Goal: Task Accomplishment & Management: Use online tool/utility

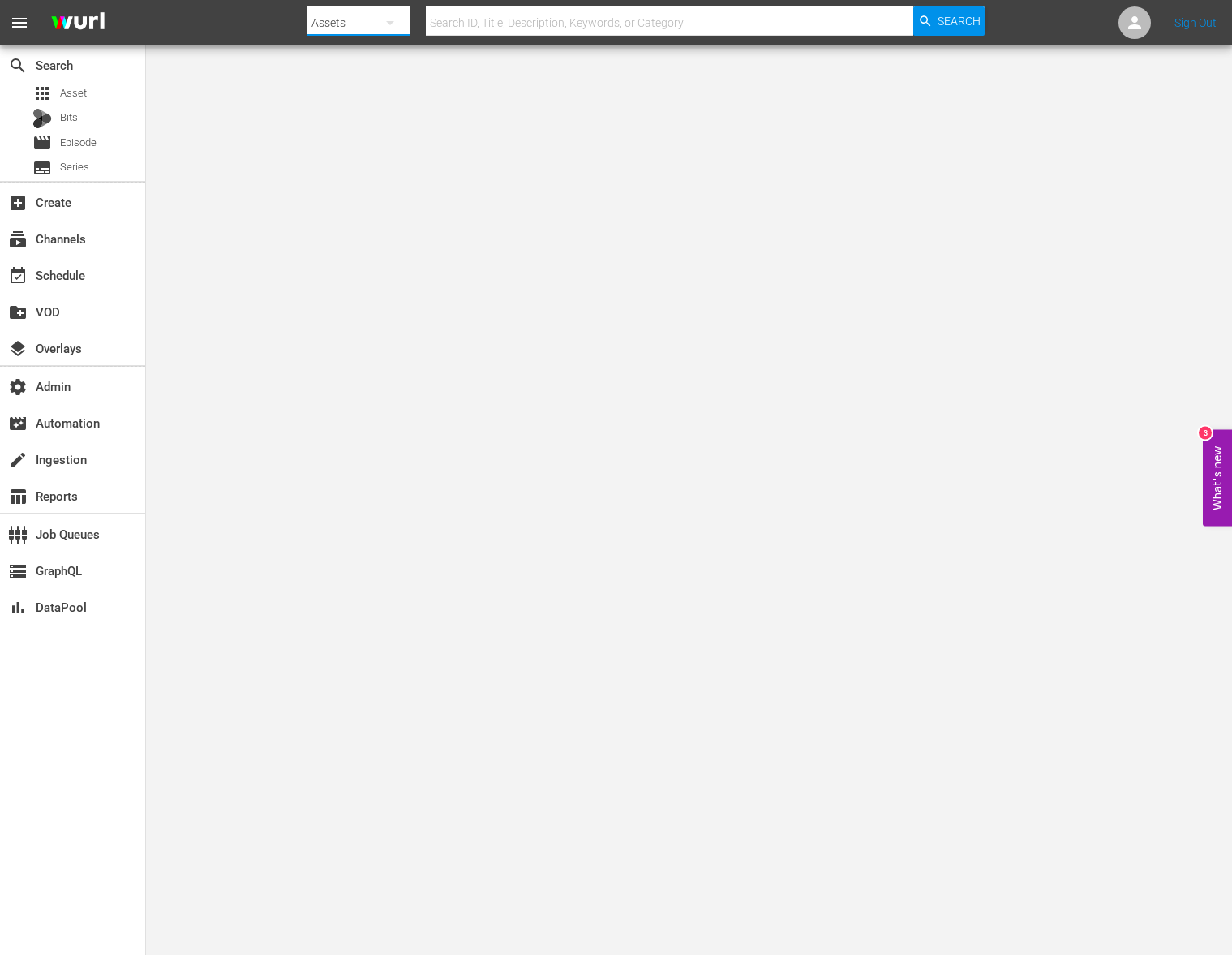
click at [371, 28] on button "button" at bounding box center [390, 23] width 39 height 39
click at [366, 65] on div "Channels" at bounding box center [360, 68] width 65 height 26
click at [510, 36] on div at bounding box center [646, 39] width 677 height 7
click at [514, 31] on input "text" at bounding box center [669, 23] width 487 height 39
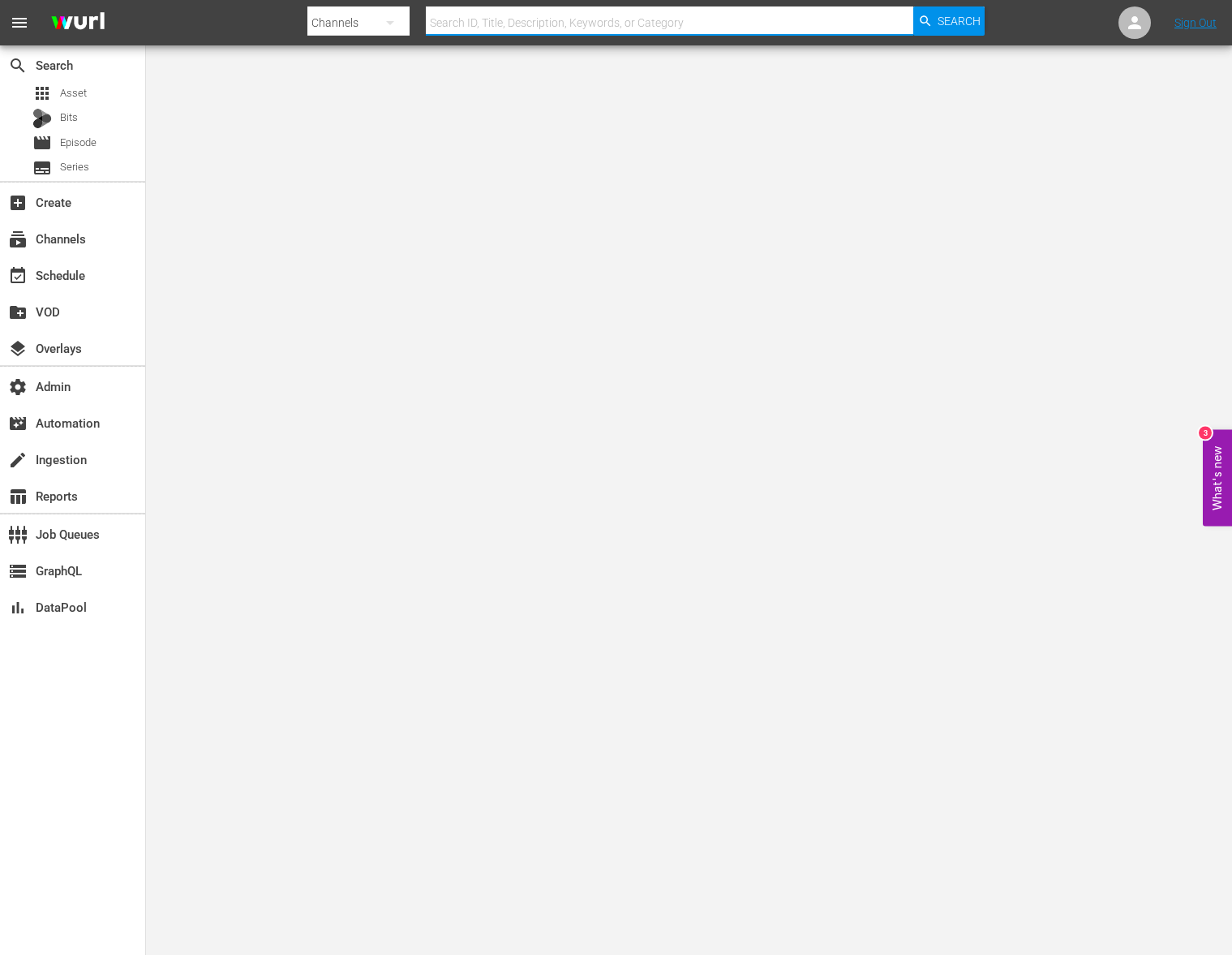
click at [514, 31] on input "text" at bounding box center [669, 23] width 487 height 39
paste input "wurl_programming_strategy_demo"
type input "wurl_programming_strategy_demo"
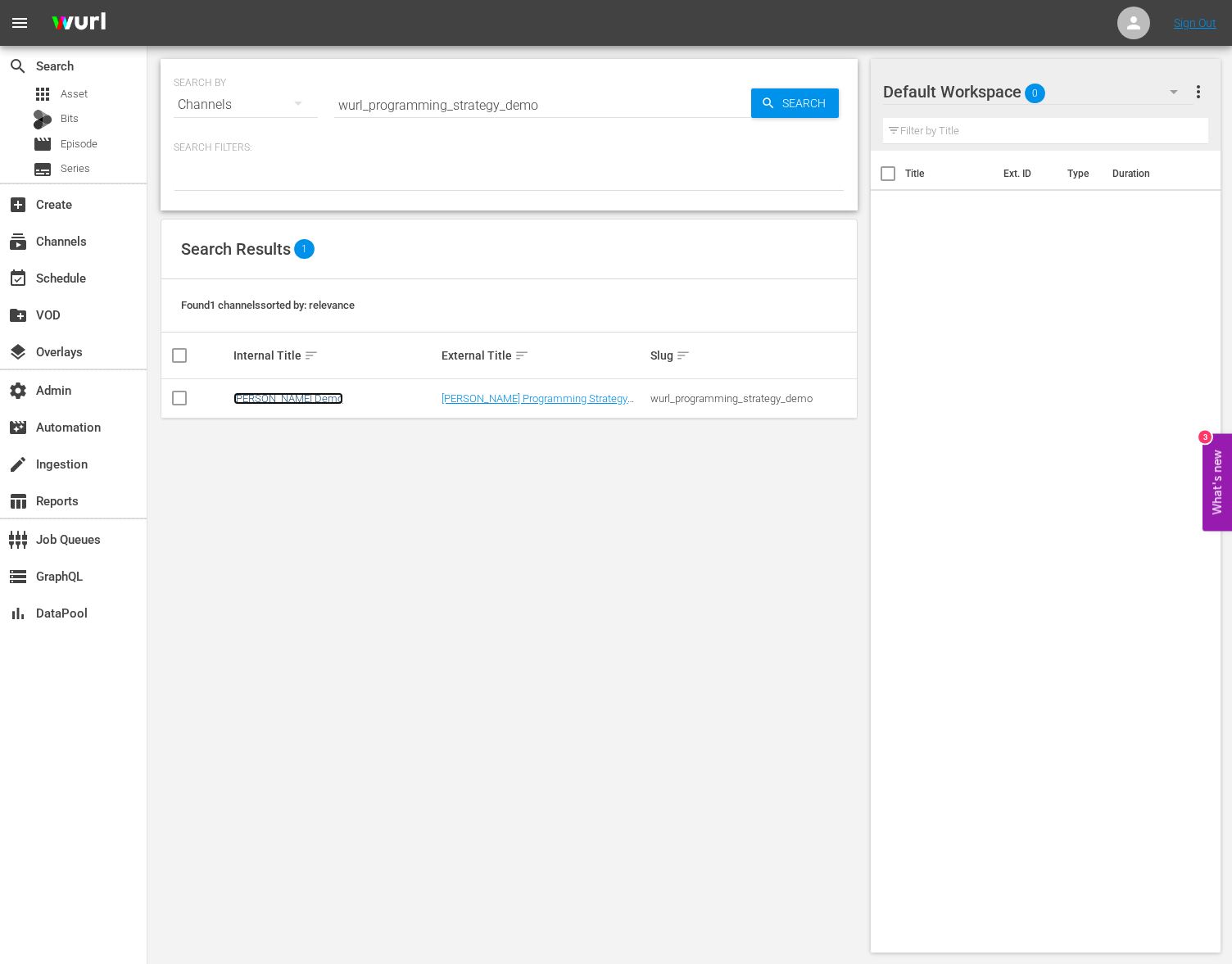
click at [274, 395] on link "[PERSON_NAME] Demo" at bounding box center [288, 398] width 110 height 12
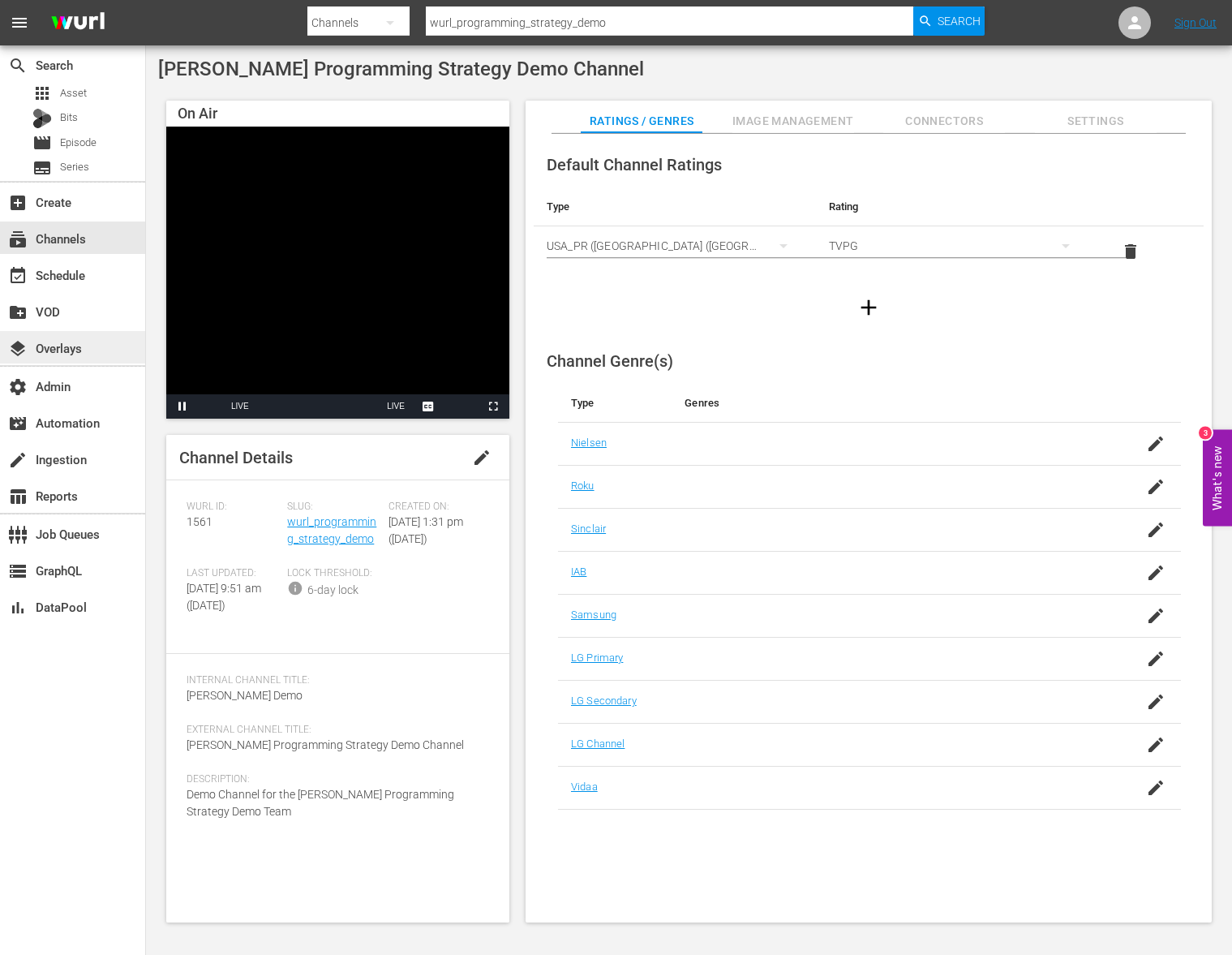
click at [119, 357] on div "layers Overlays" at bounding box center [72, 348] width 145 height 33
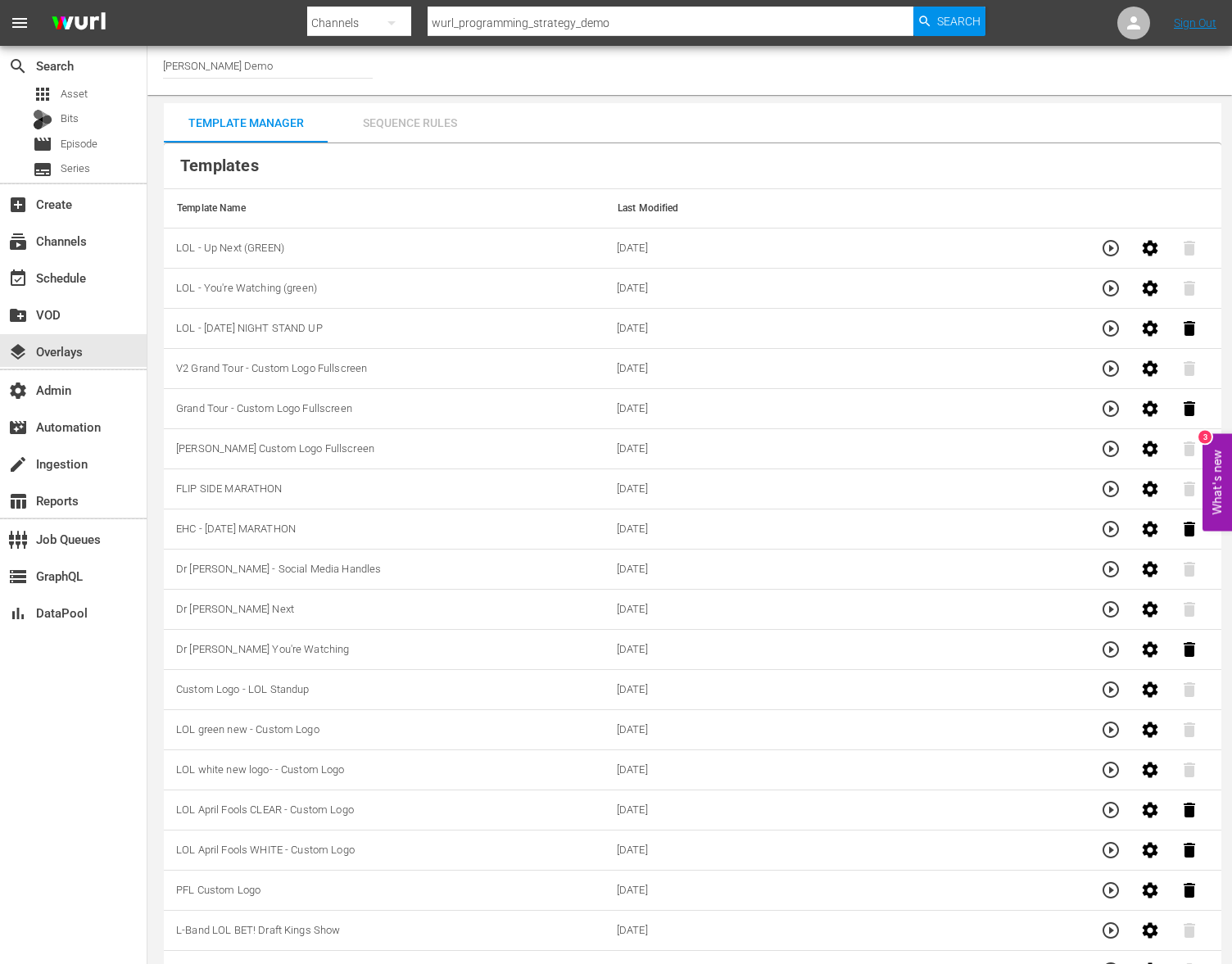
click at [407, 121] on div "Sequence Rules" at bounding box center [409, 123] width 164 height 39
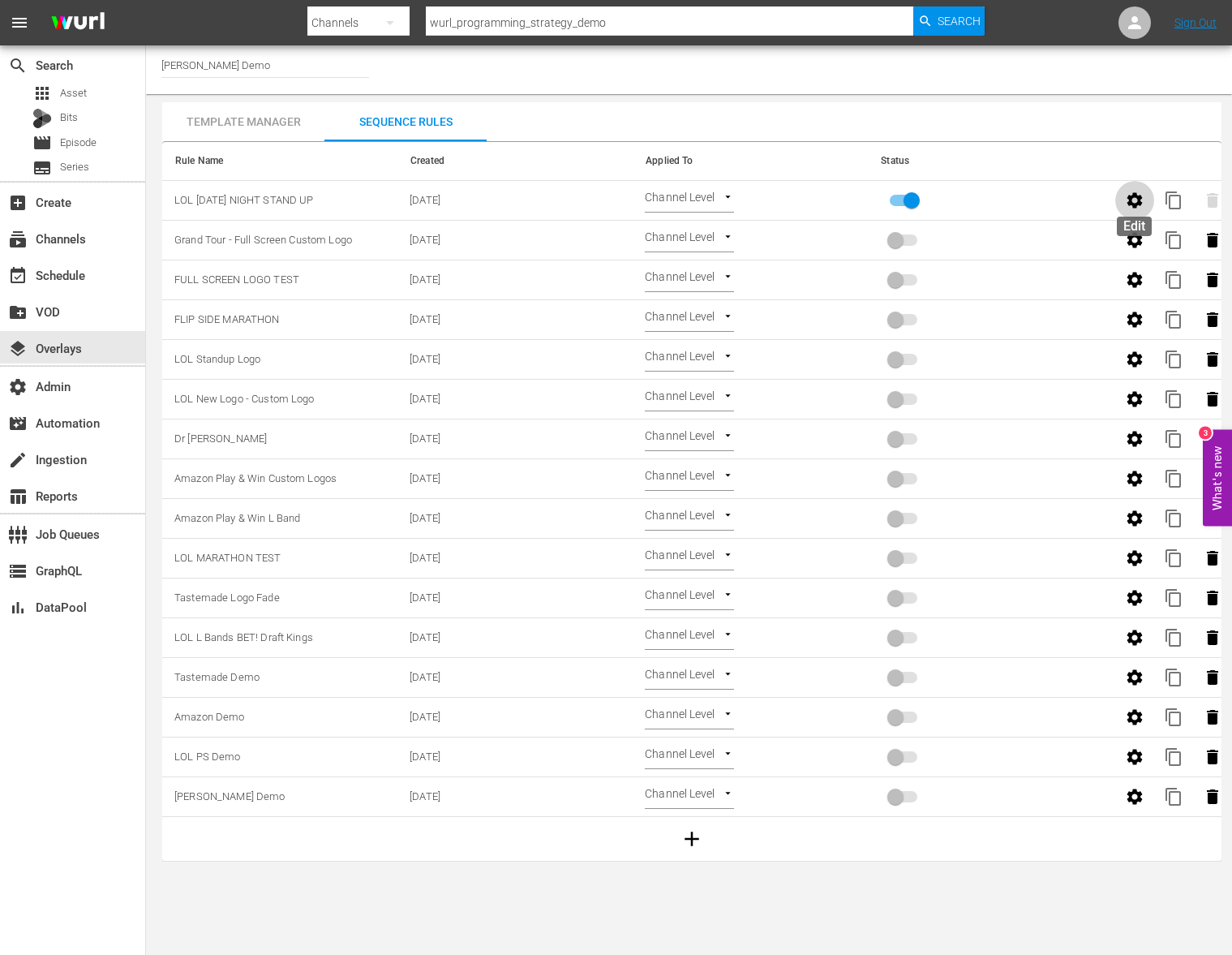
click at [1148, 204] on button "button" at bounding box center [1134, 200] width 39 height 39
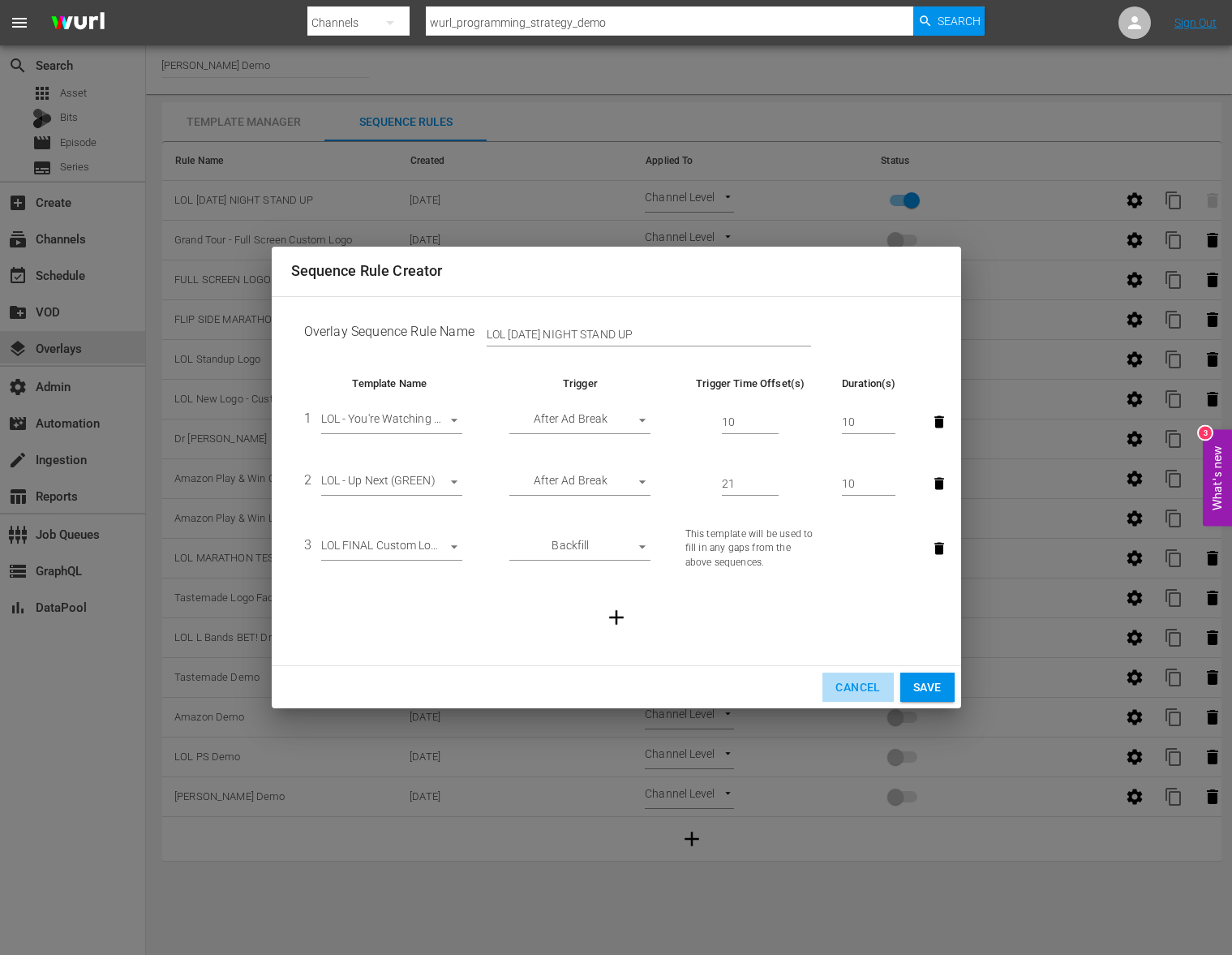
click at [842, 694] on span "Cancel" at bounding box center [857, 687] width 45 height 20
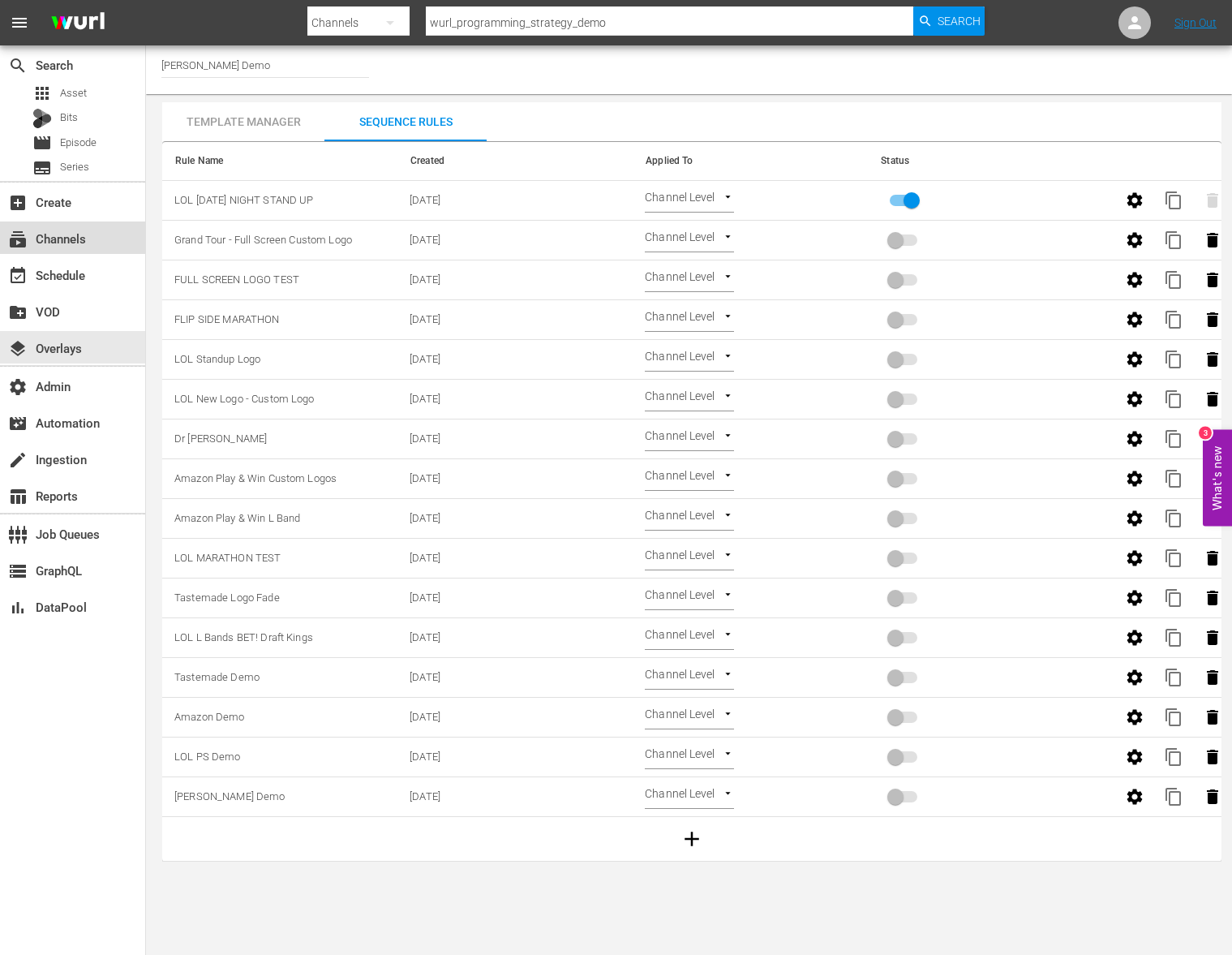
click at [90, 248] on div "subscriptions Channels" at bounding box center [72, 238] width 145 height 33
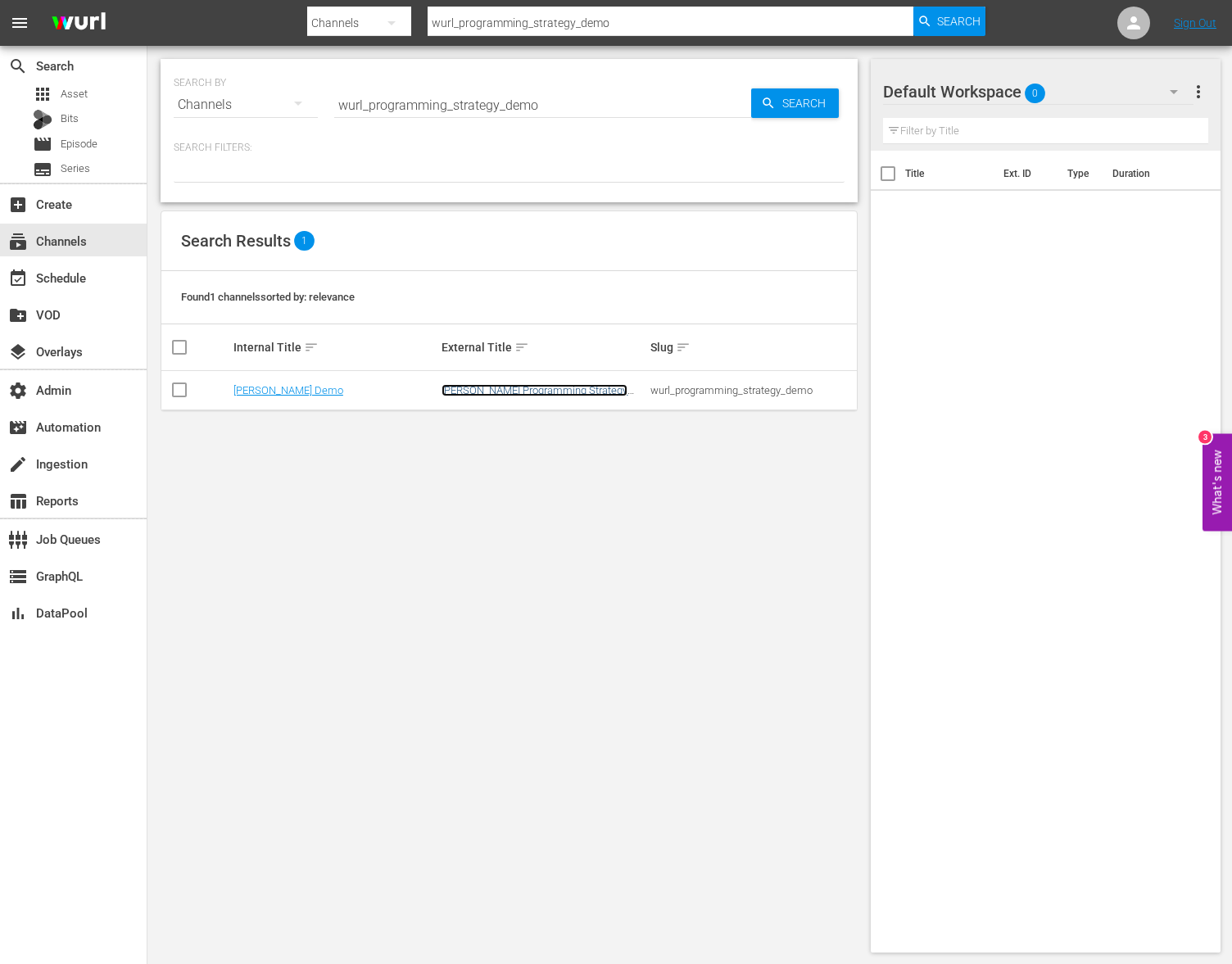
click at [602, 394] on link "[PERSON_NAME] Programming Strategy Demo Channel" at bounding box center [534, 396] width 186 height 25
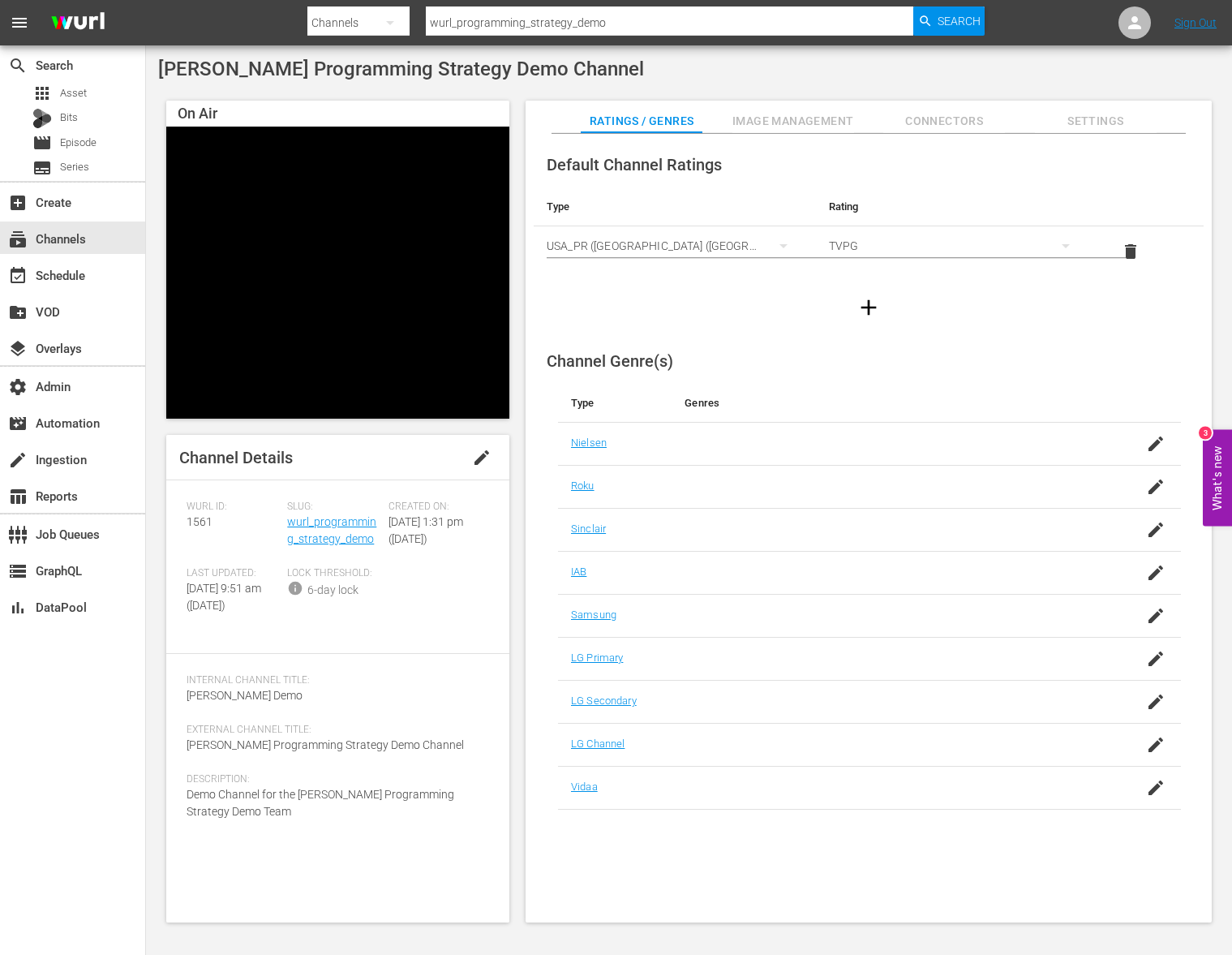
click at [776, 27] on input "wurl_programming_strategy_demo" at bounding box center [669, 23] width 487 height 39
type input "overlay"
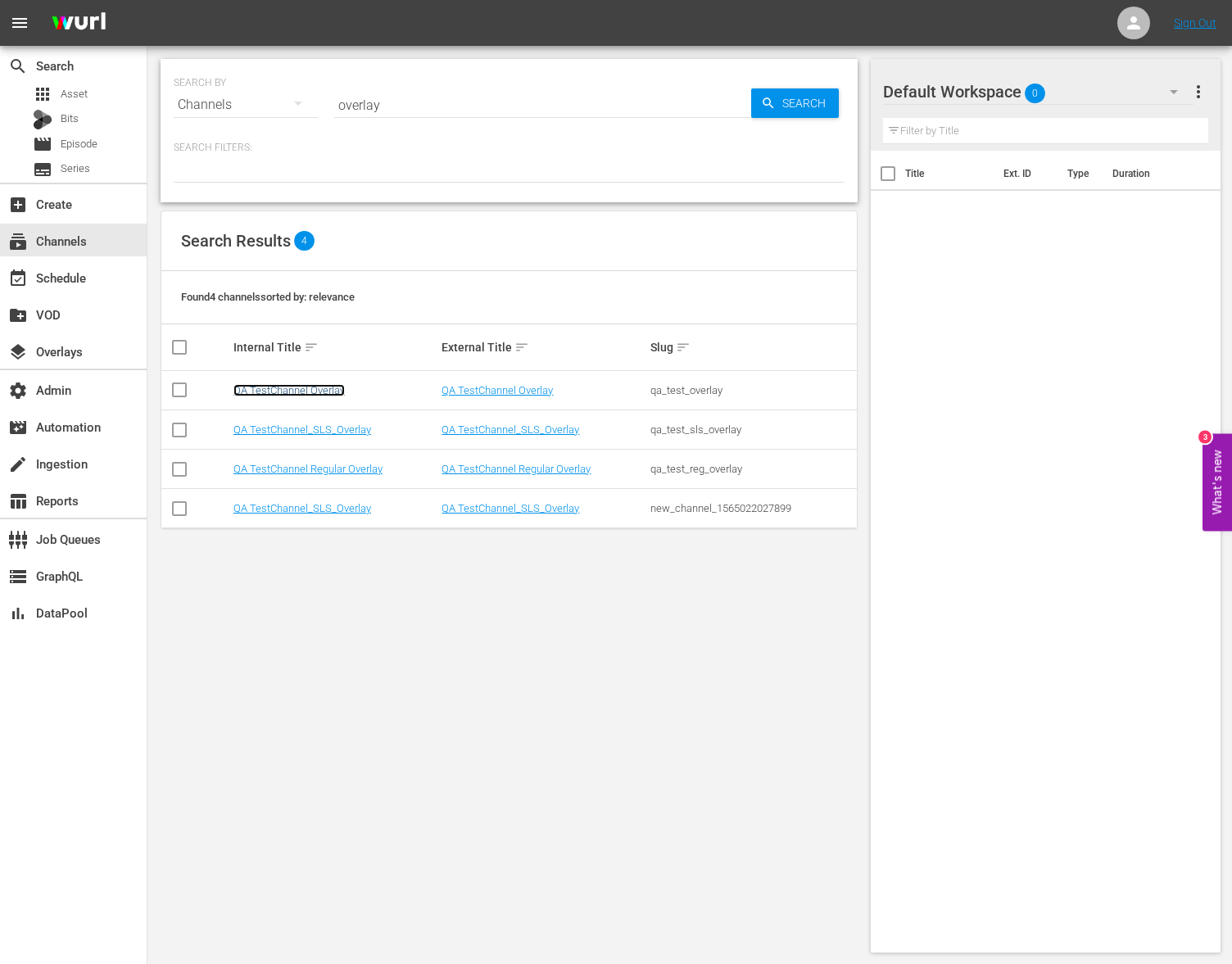
click at [320, 391] on link "QA TestChannel Overlay" at bounding box center [289, 390] width 112 height 12
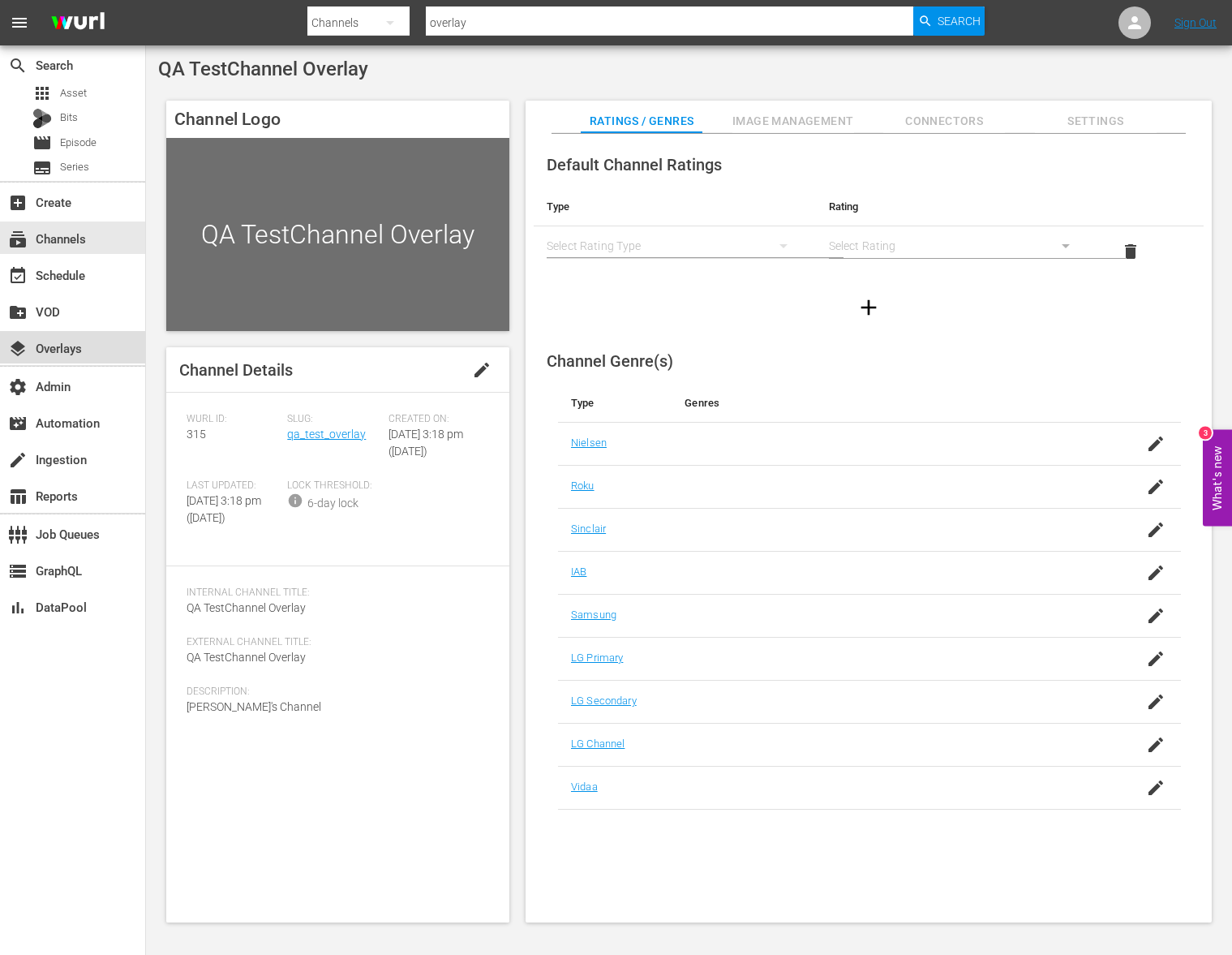
click at [90, 354] on div "layers Overlays" at bounding box center [72, 348] width 145 height 33
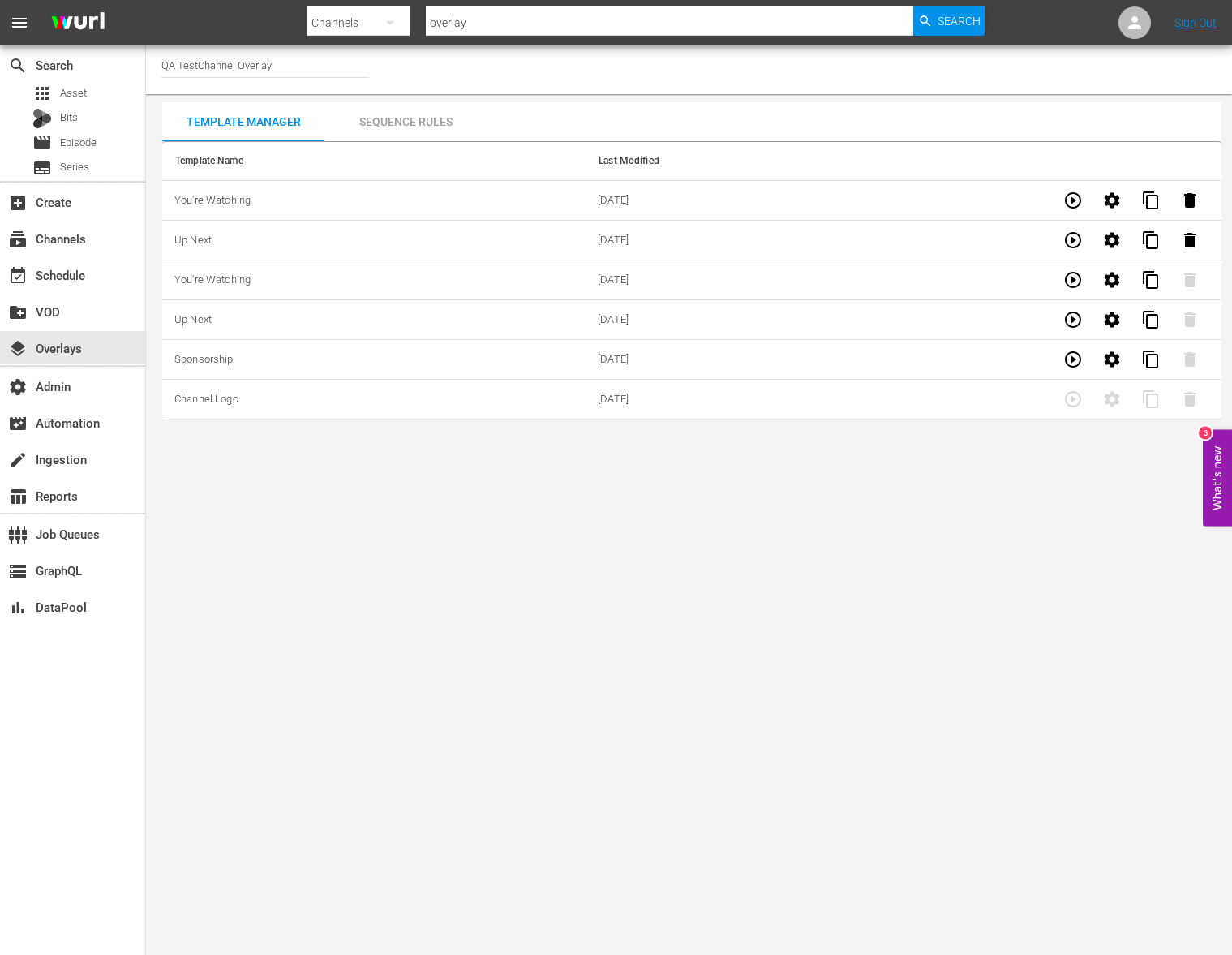
click at [486, 30] on input "overlay" at bounding box center [669, 23] width 487 height 39
type input "singular"
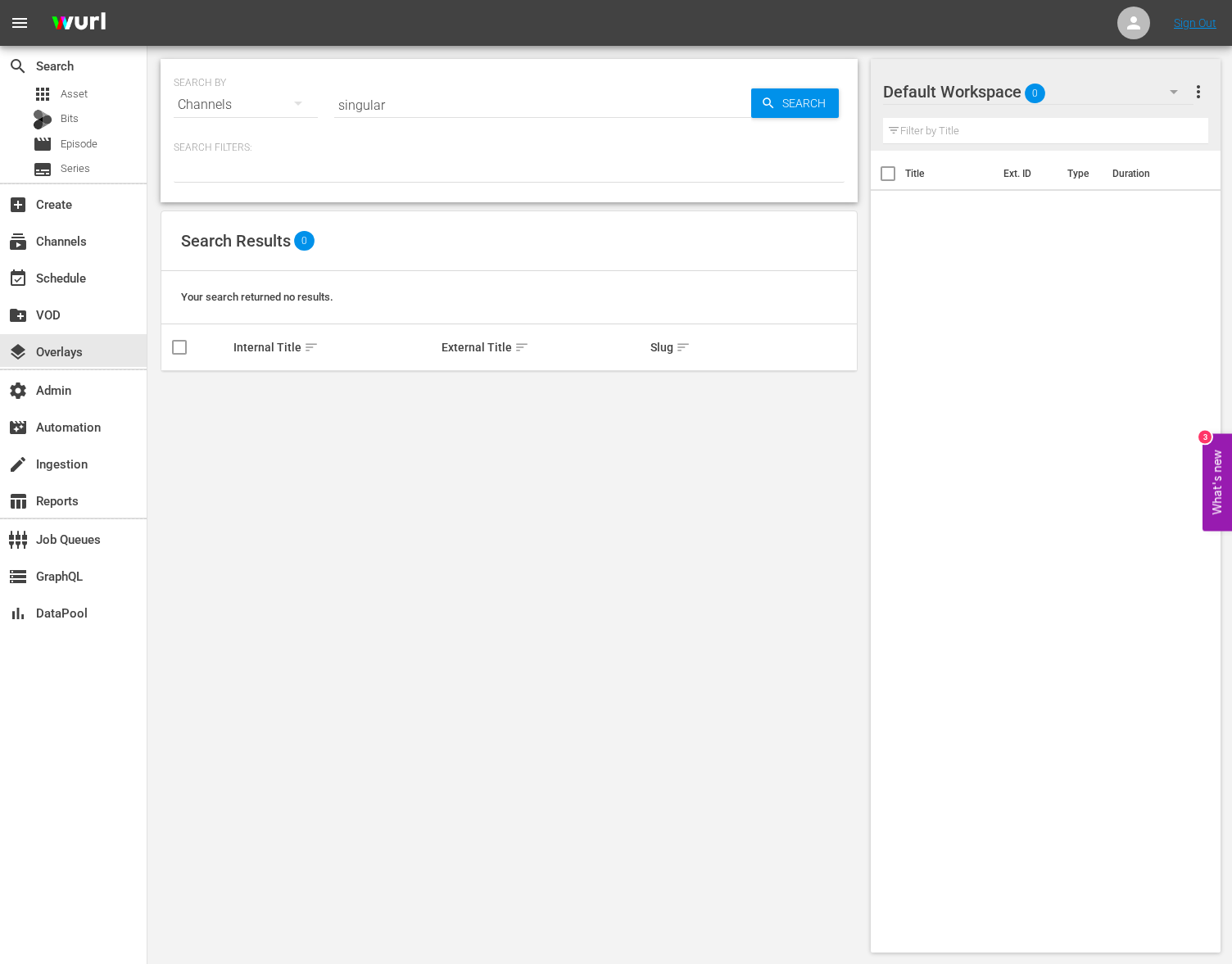
click at [458, 111] on input "singular" at bounding box center [542, 105] width 417 height 39
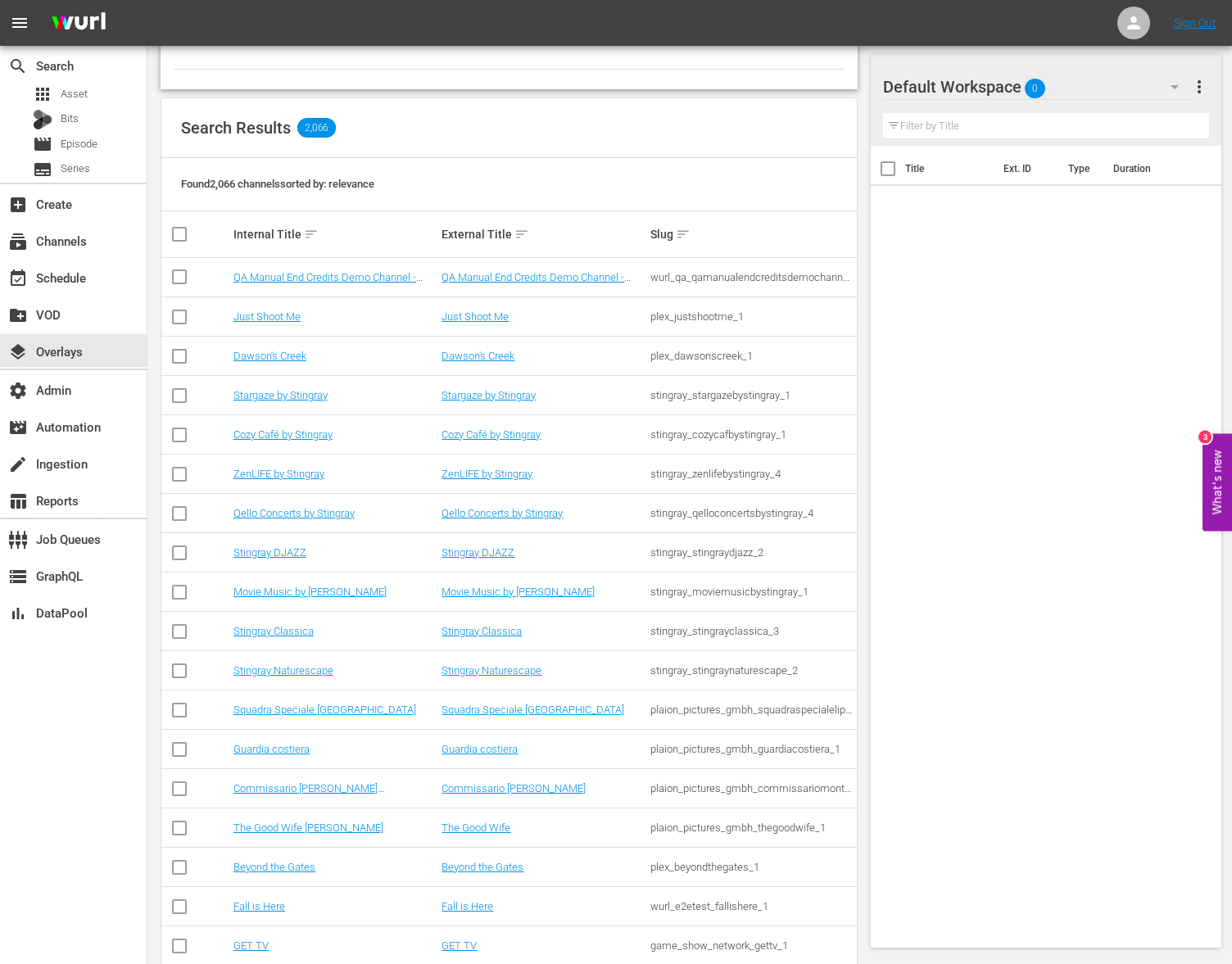
scroll to position [117, 0]
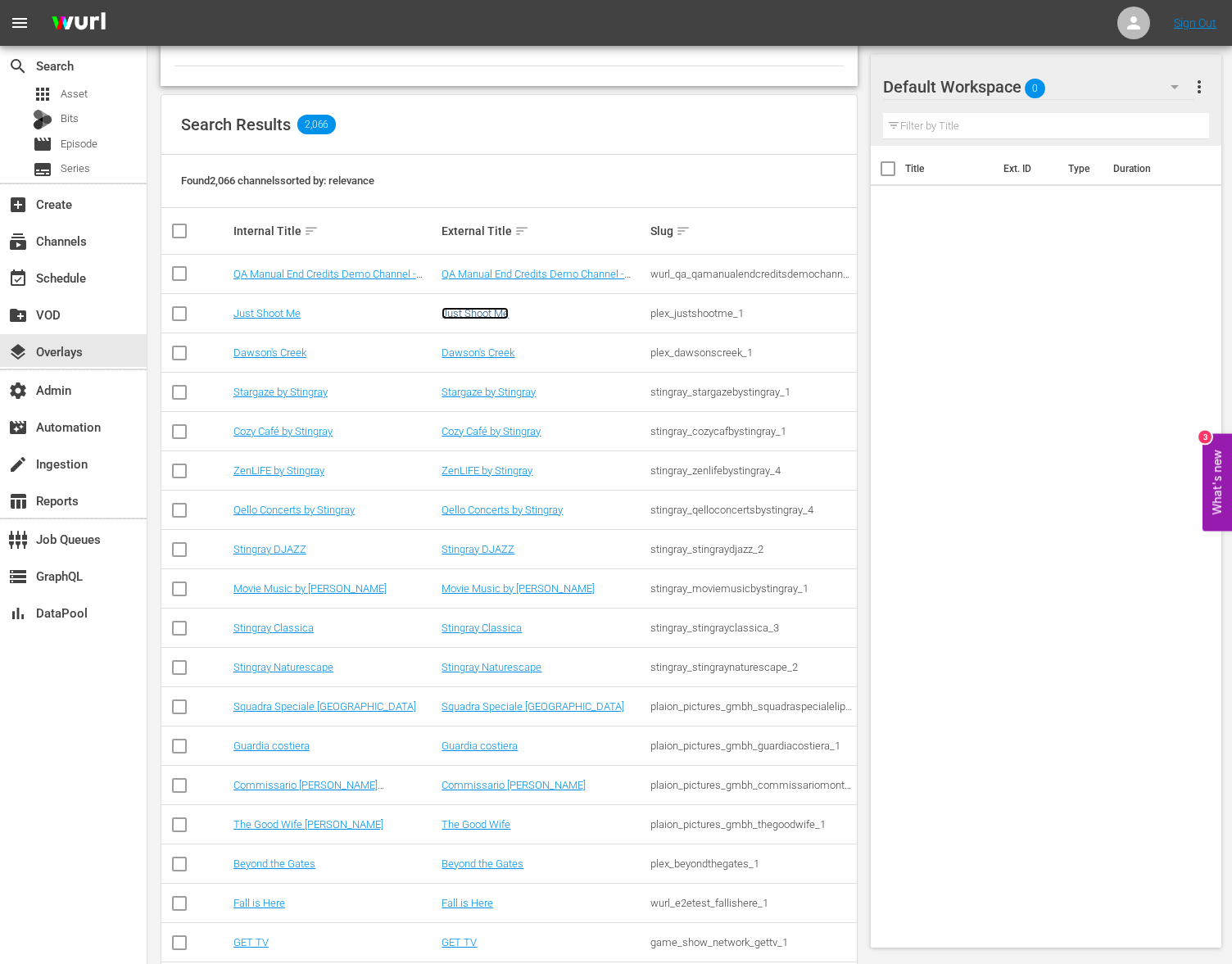
click at [501, 314] on link "Just Shoot Me" at bounding box center [475, 313] width 67 height 12
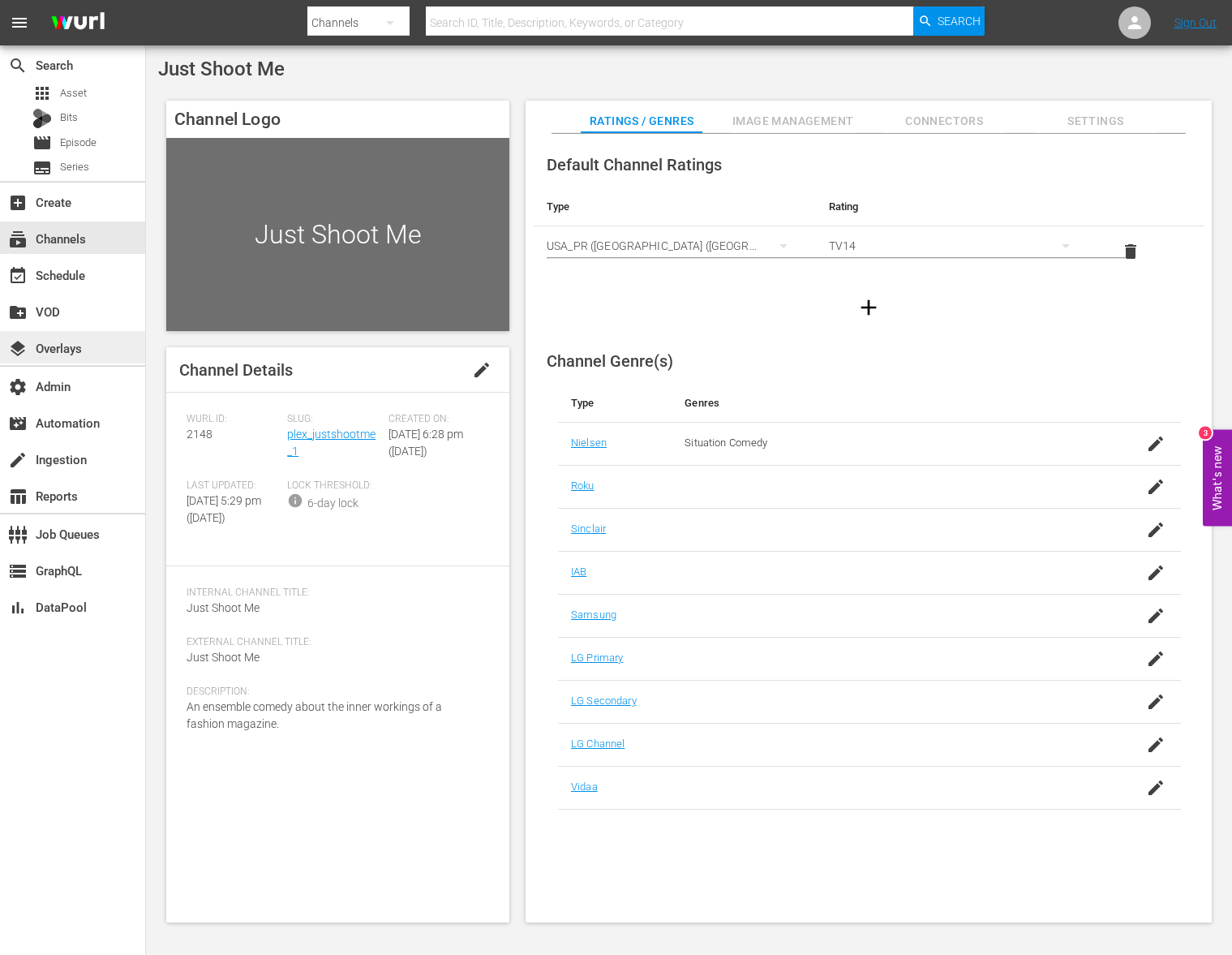
click at [102, 336] on div "layers Overlays" at bounding box center [72, 348] width 145 height 33
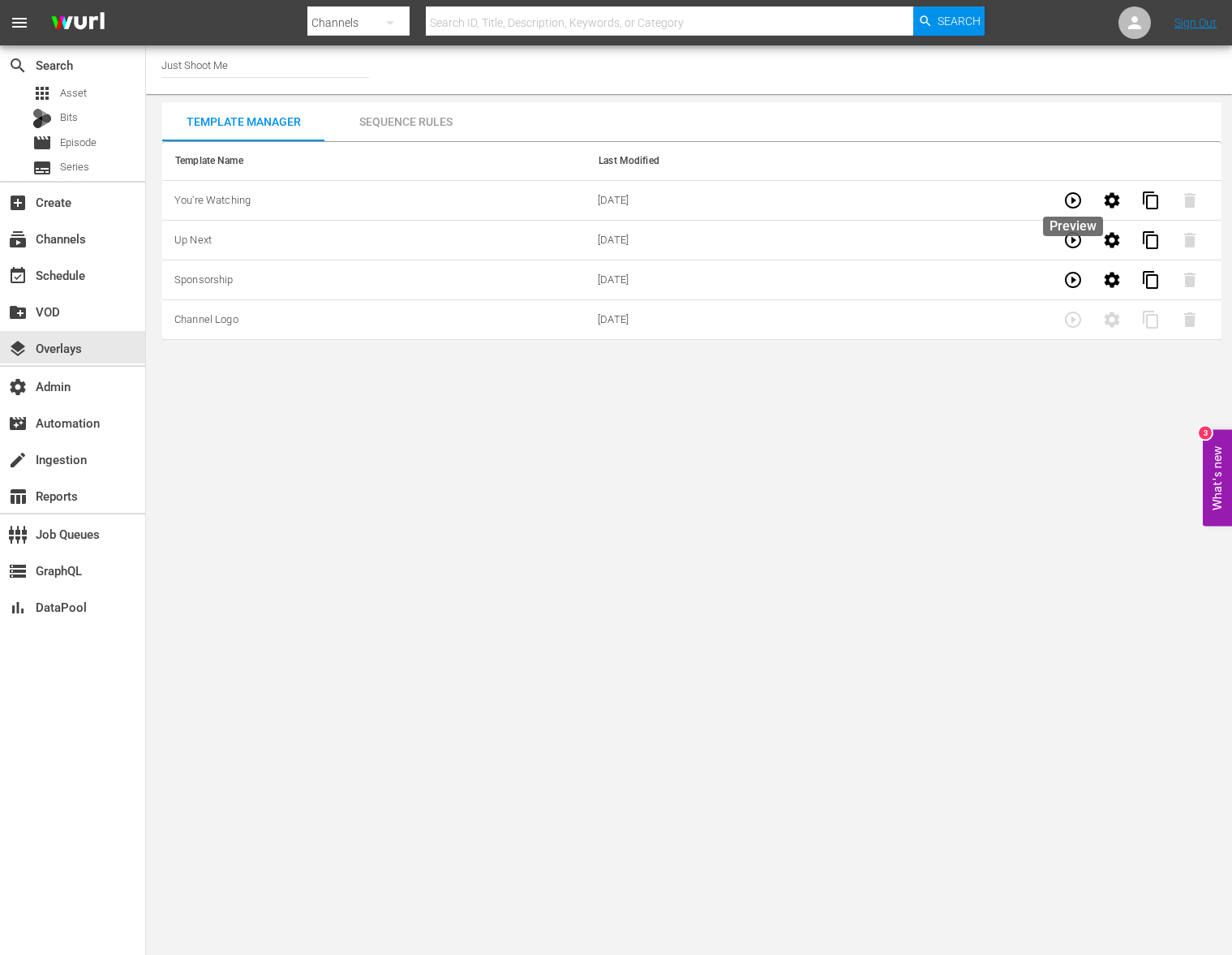
click at [1075, 204] on icon "button" at bounding box center [1073, 200] width 20 height 20
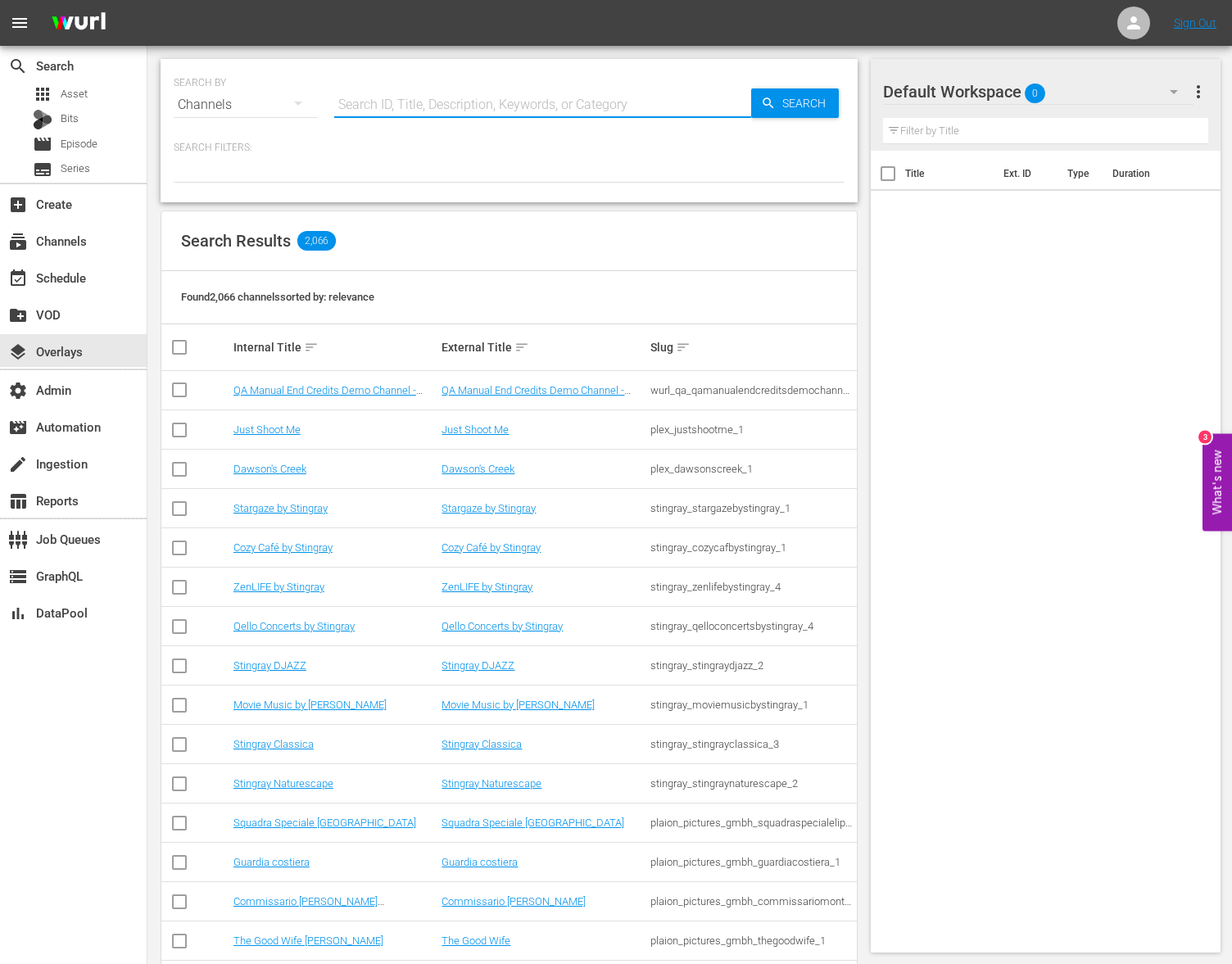
click at [428, 122] on input "text" at bounding box center [542, 105] width 417 height 39
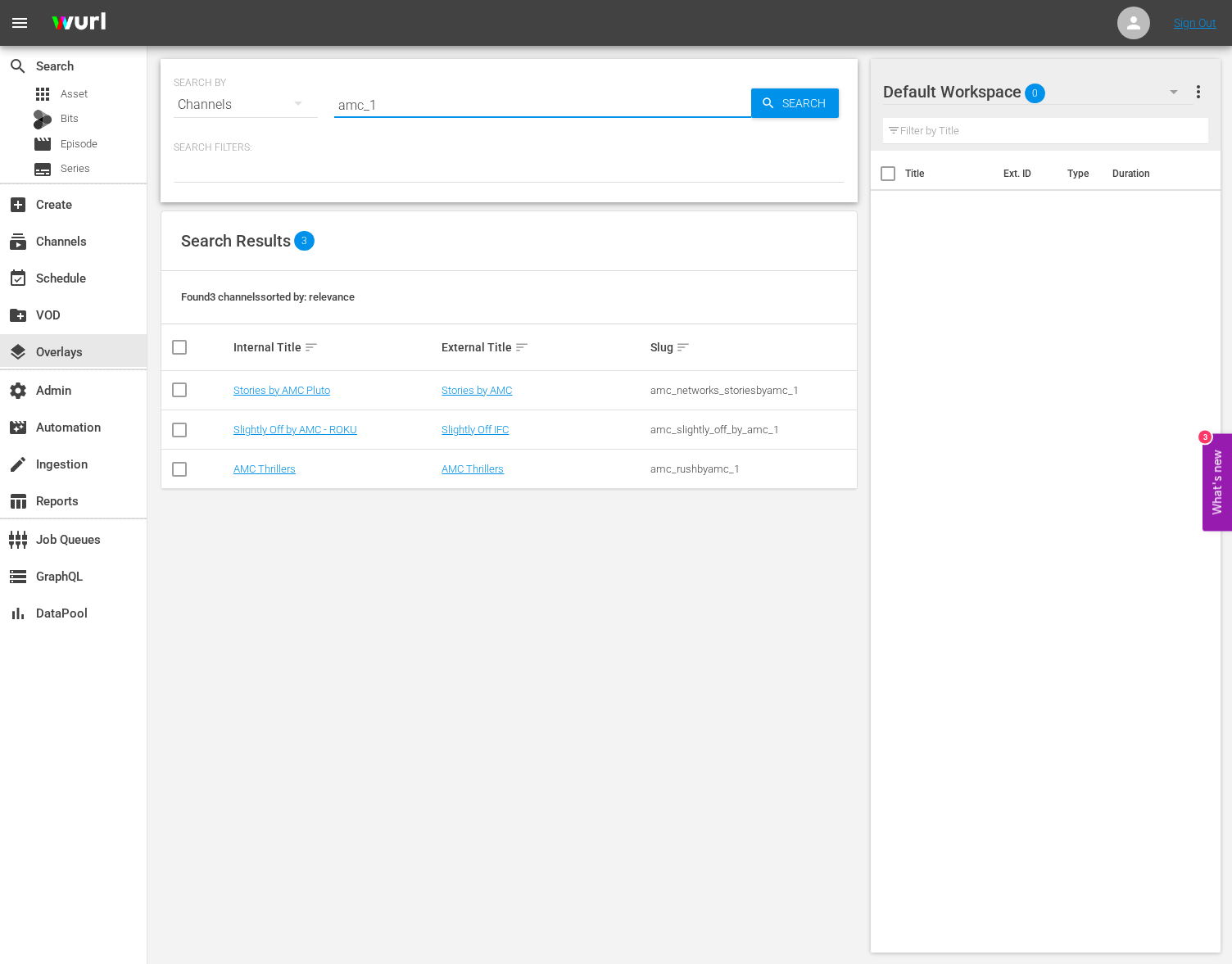
click at [360, 112] on input "amc_1" at bounding box center [542, 105] width 417 height 39
type input "amcpresents_1"
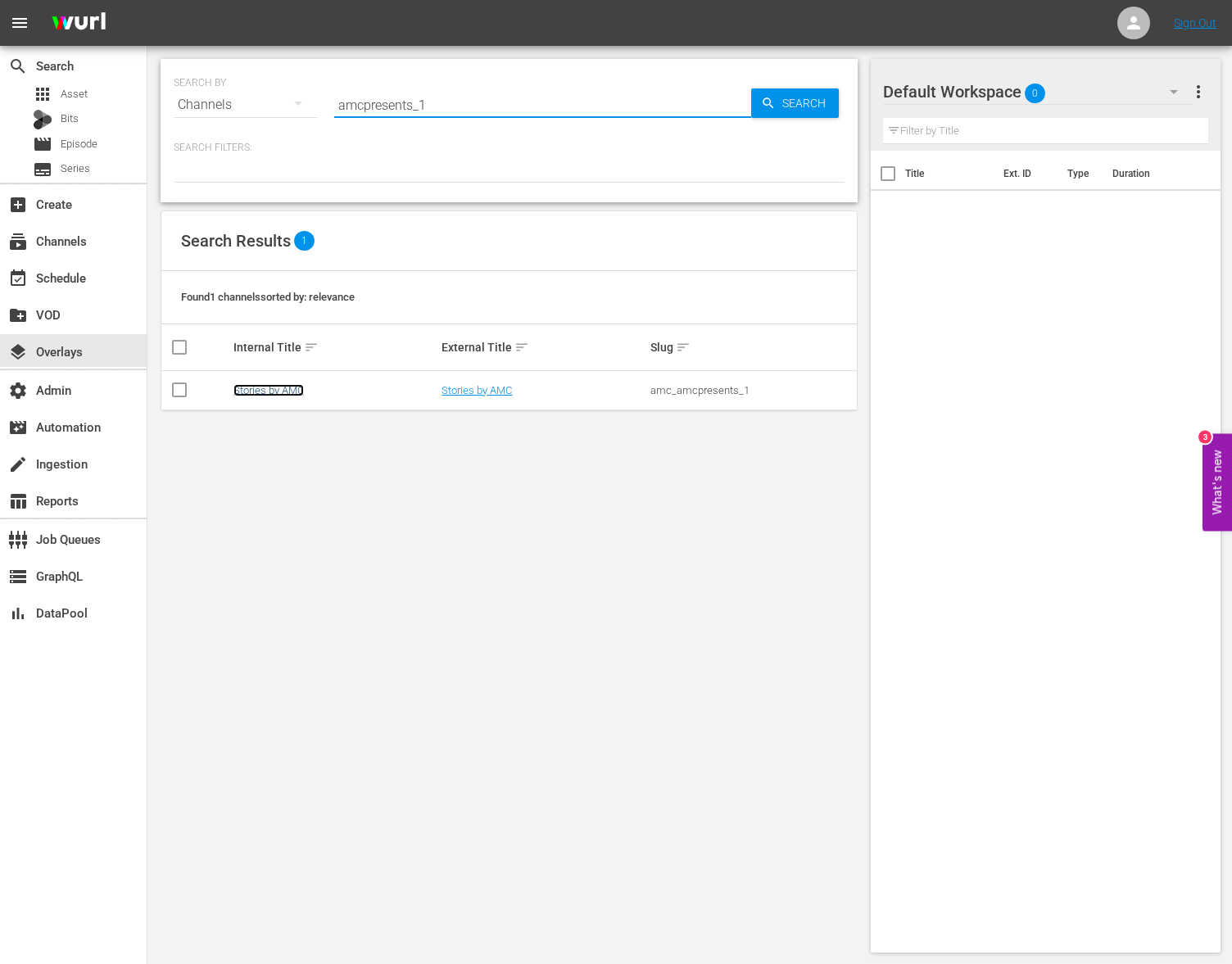
click at [254, 394] on link "Stories by AMC" at bounding box center [269, 390] width 71 height 12
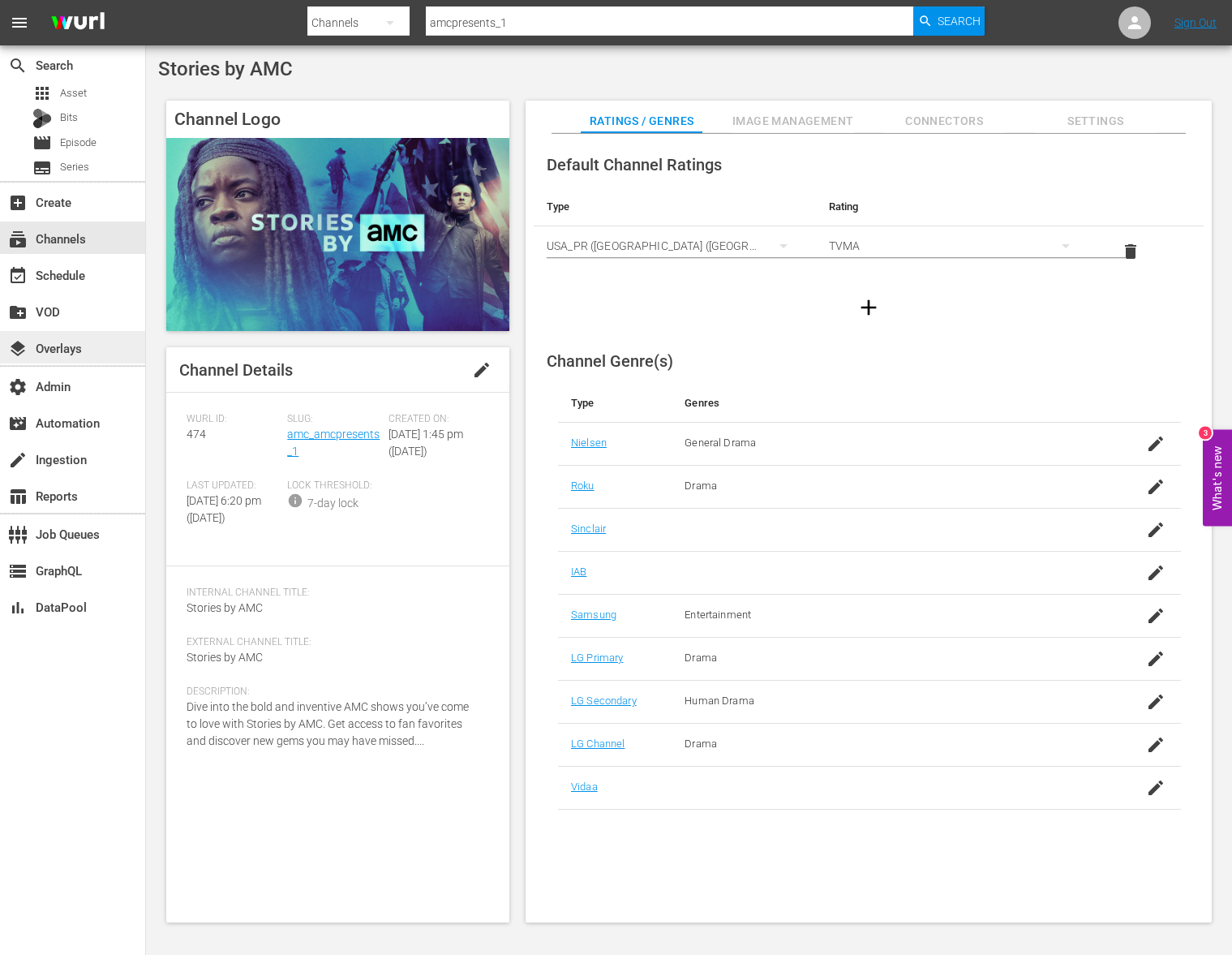
click at [90, 351] on div "layers Overlays" at bounding box center [46, 346] width 91 height 15
click at [465, 25] on input "amcpresents_1" at bounding box center [669, 23] width 487 height 39
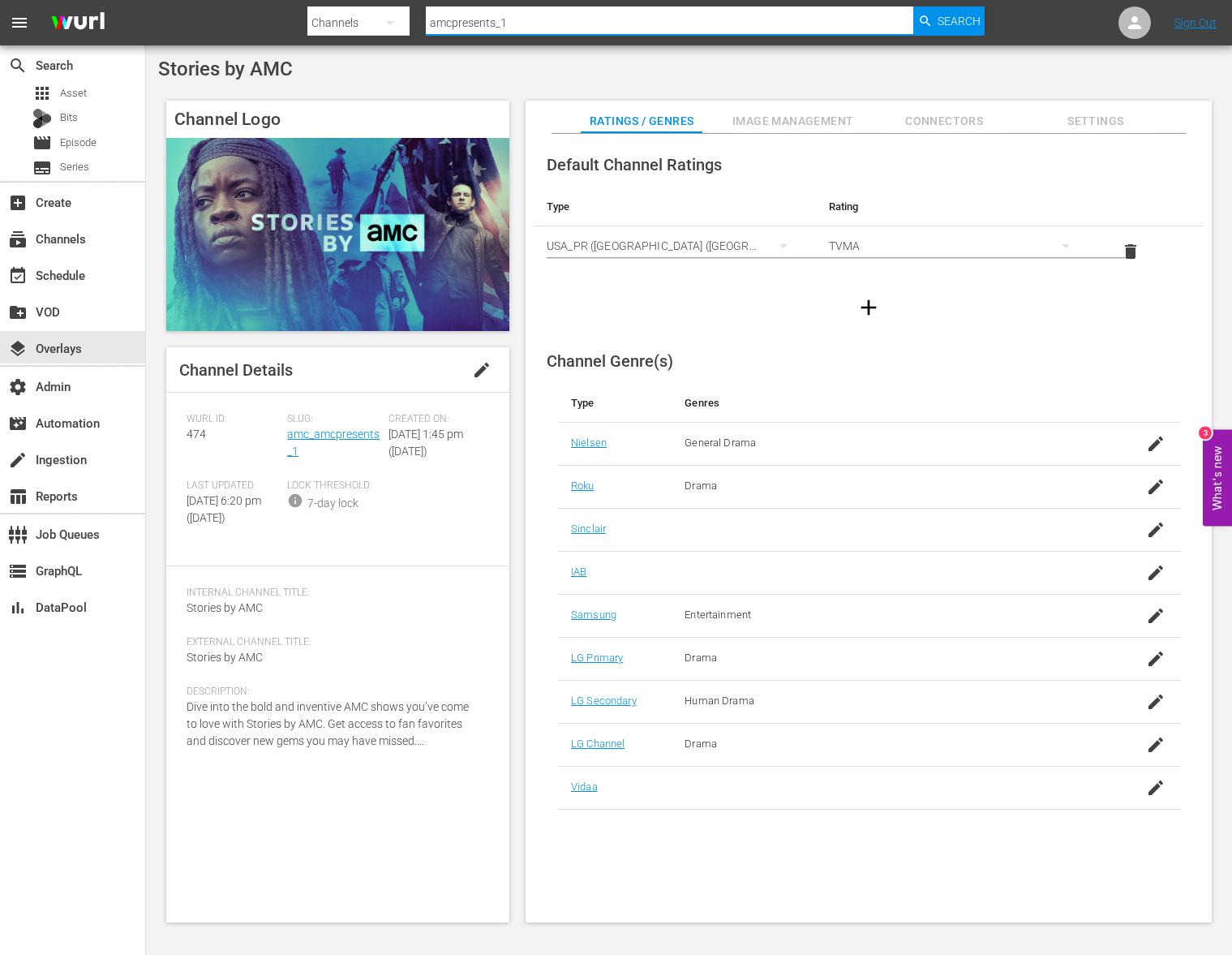
click at [465, 25] on input "amcpresents_1" at bounding box center [669, 23] width 487 height 39
type input "ae"
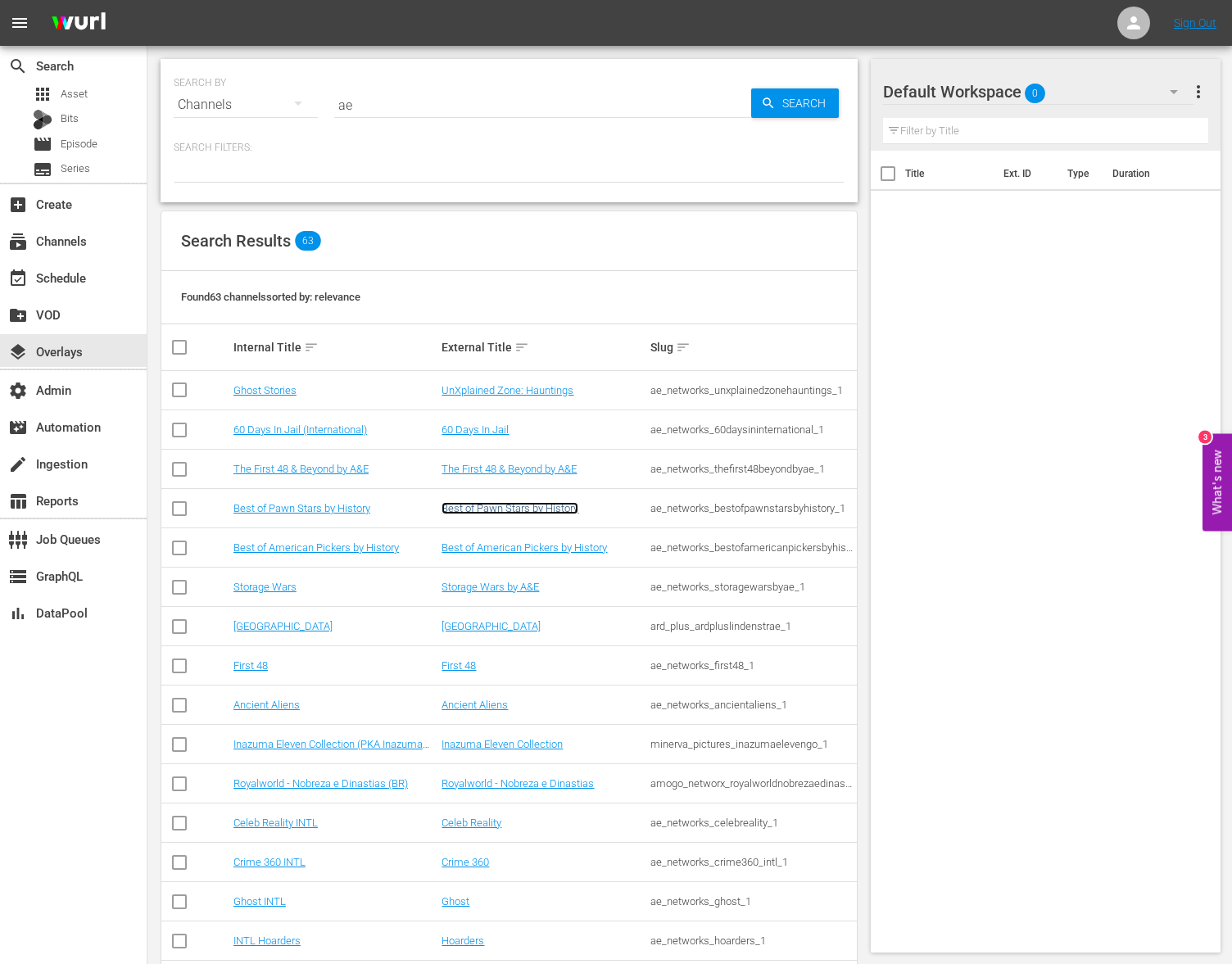
click at [499, 505] on link "Best of Pawn Stars by History" at bounding box center [510, 508] width 136 height 12
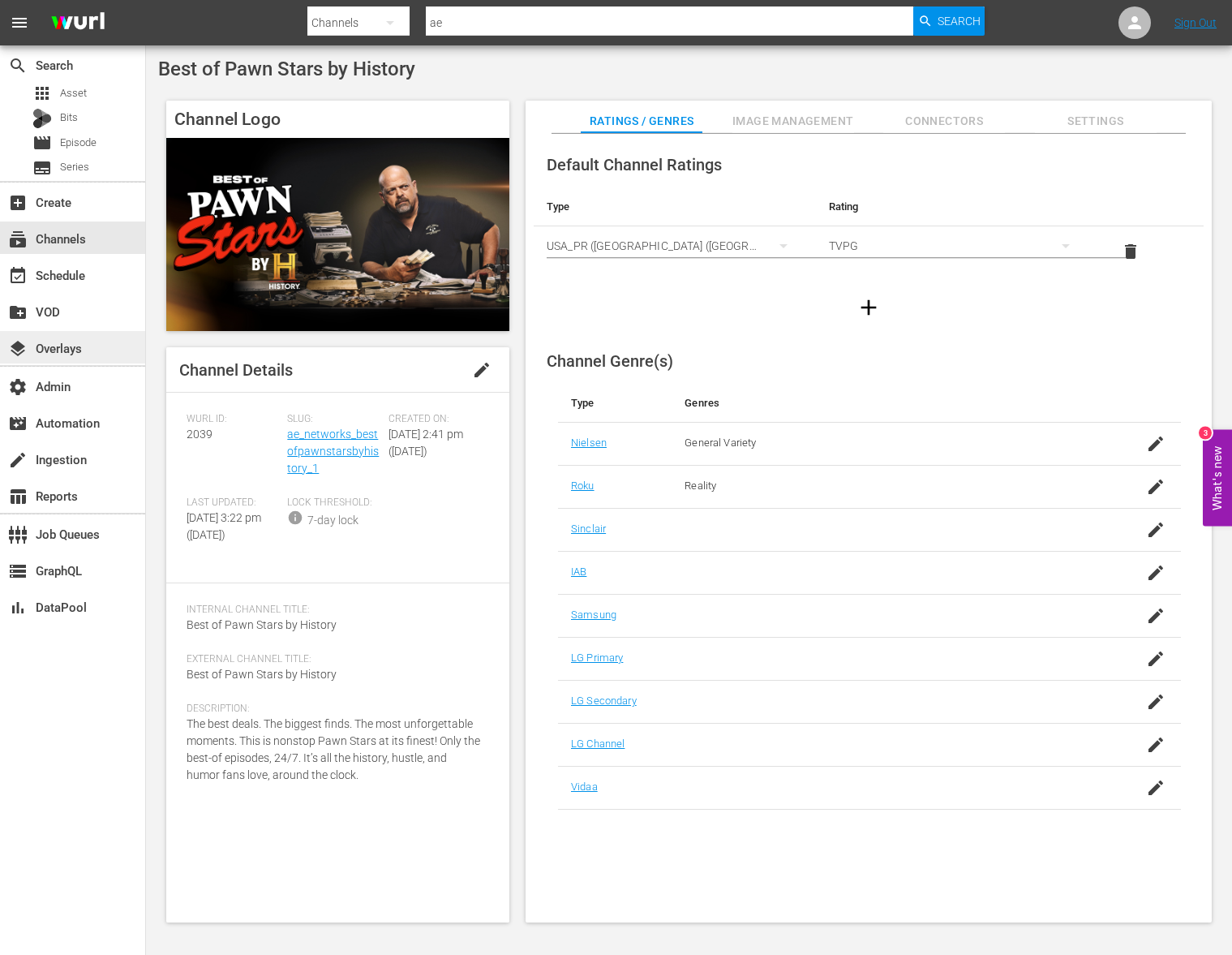
click at [107, 354] on div "layers Overlays" at bounding box center [72, 348] width 145 height 33
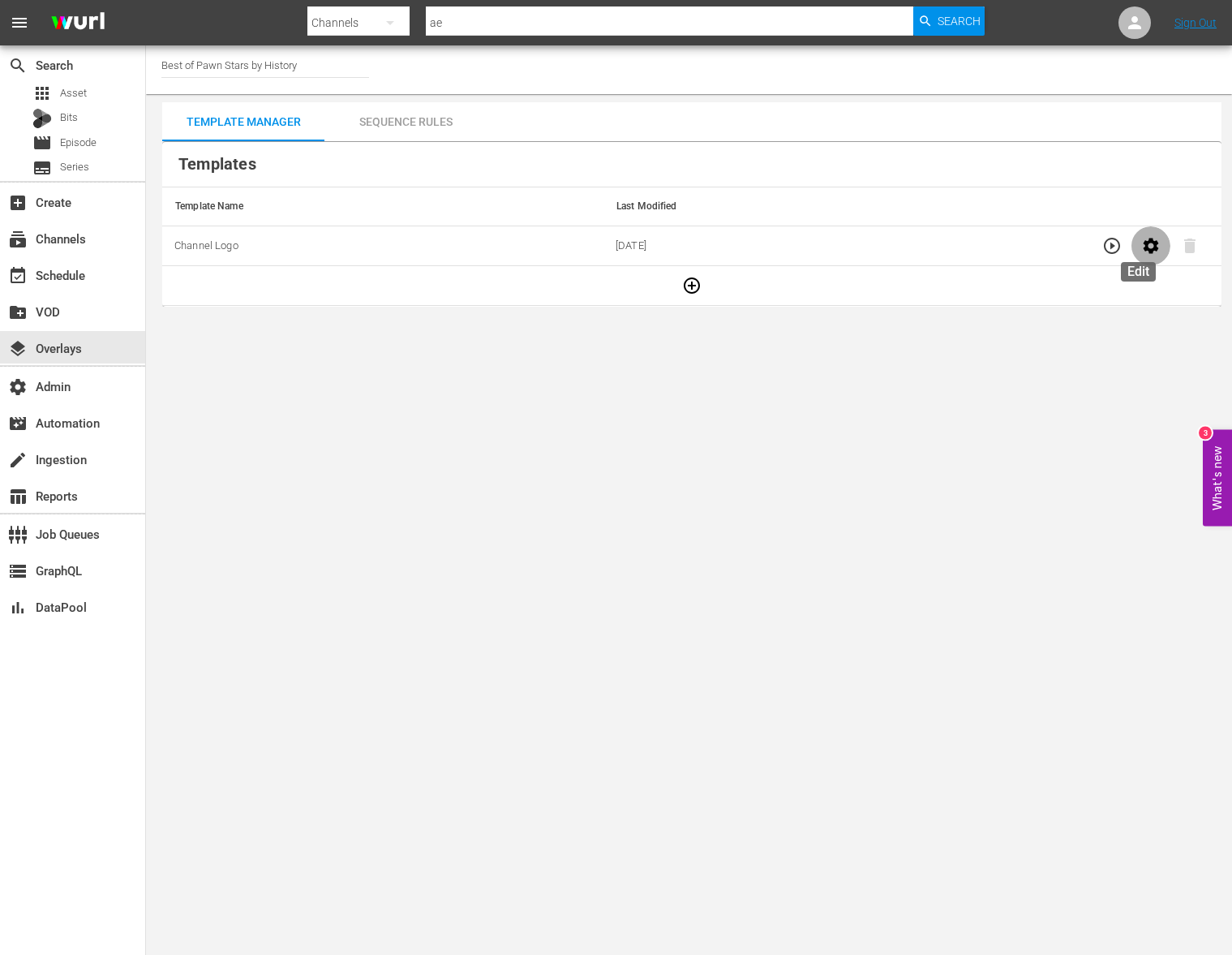
click at [1148, 251] on button "button" at bounding box center [1151, 246] width 39 height 39
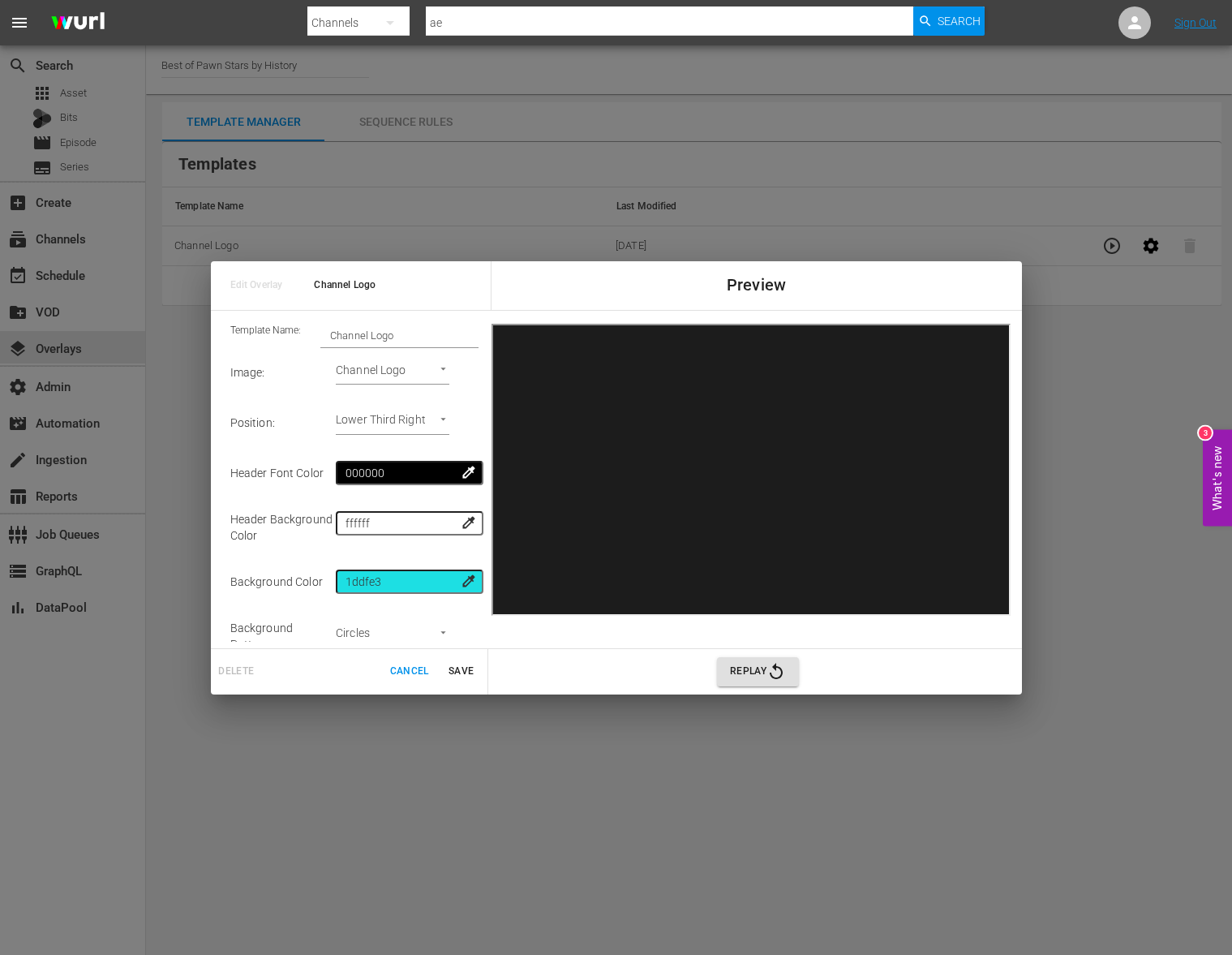
click at [415, 673] on span "Cancel" at bounding box center [409, 671] width 39 height 17
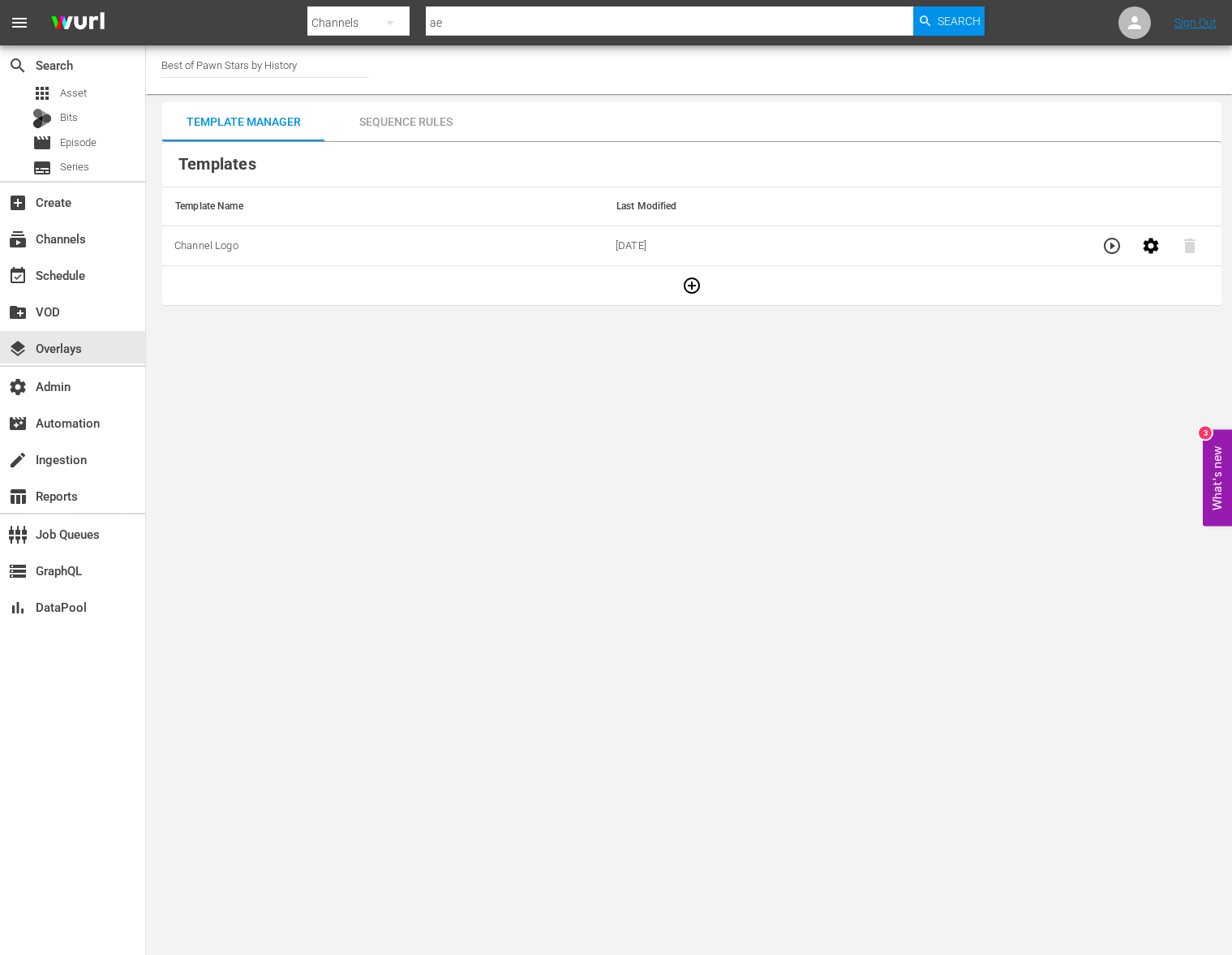
click at [504, 23] on input "ae" at bounding box center [669, 23] width 487 height 39
paste input "wurl_programming_strategy_demo"
type input "wurl_programming_strategy_demo"
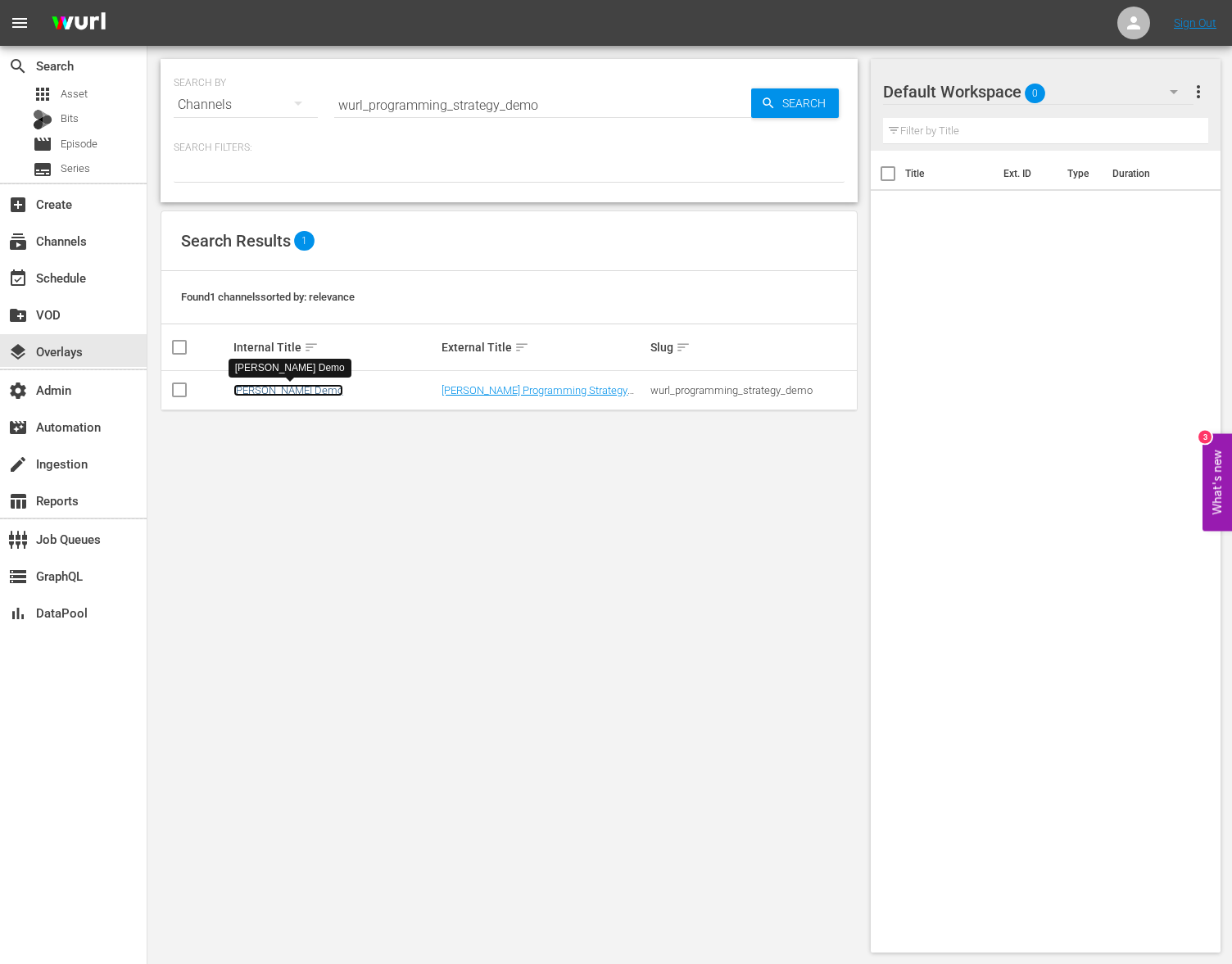
click at [279, 385] on link "[PERSON_NAME] Demo" at bounding box center [288, 390] width 110 height 12
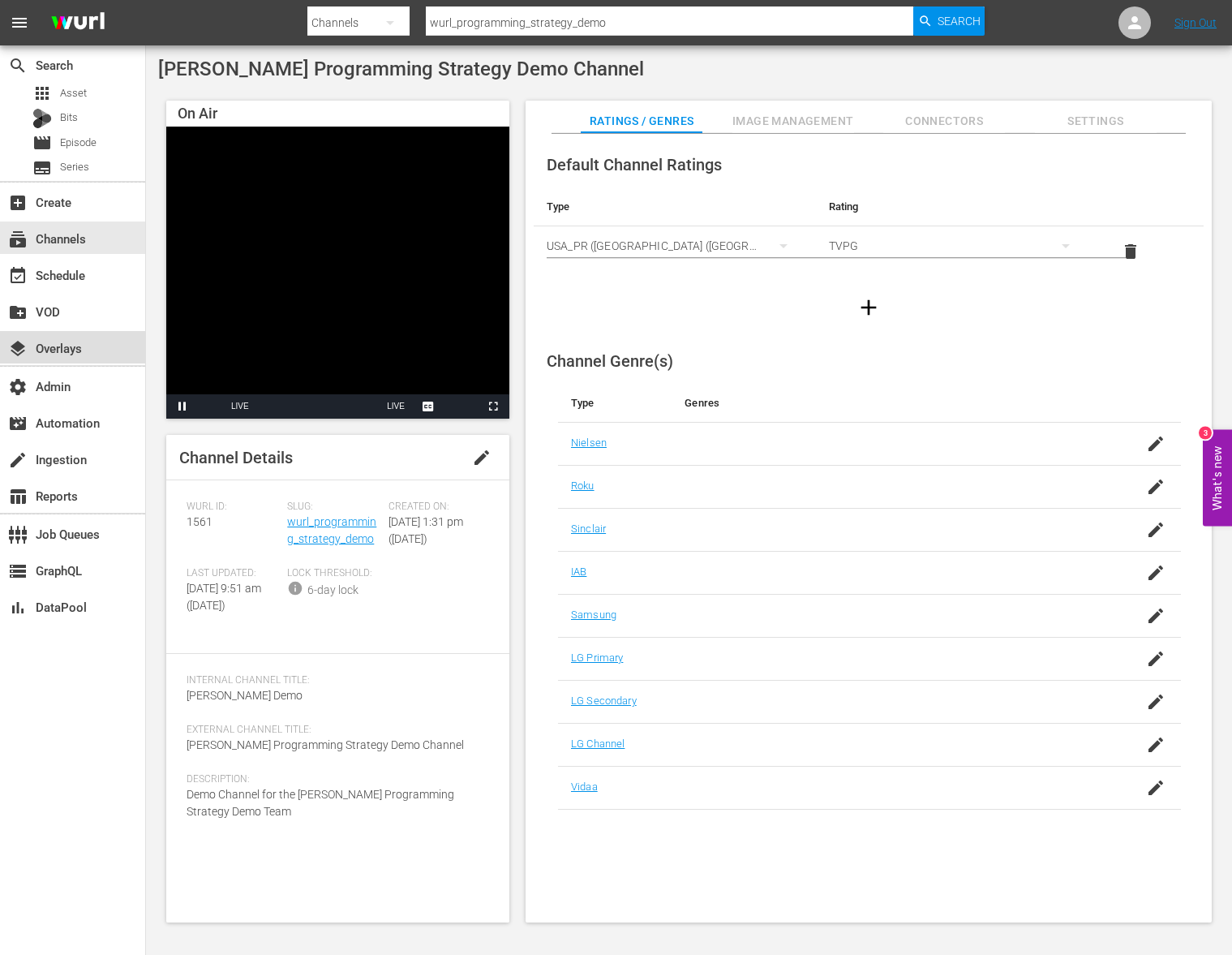
click at [75, 345] on div "layers Overlays" at bounding box center [46, 346] width 91 height 15
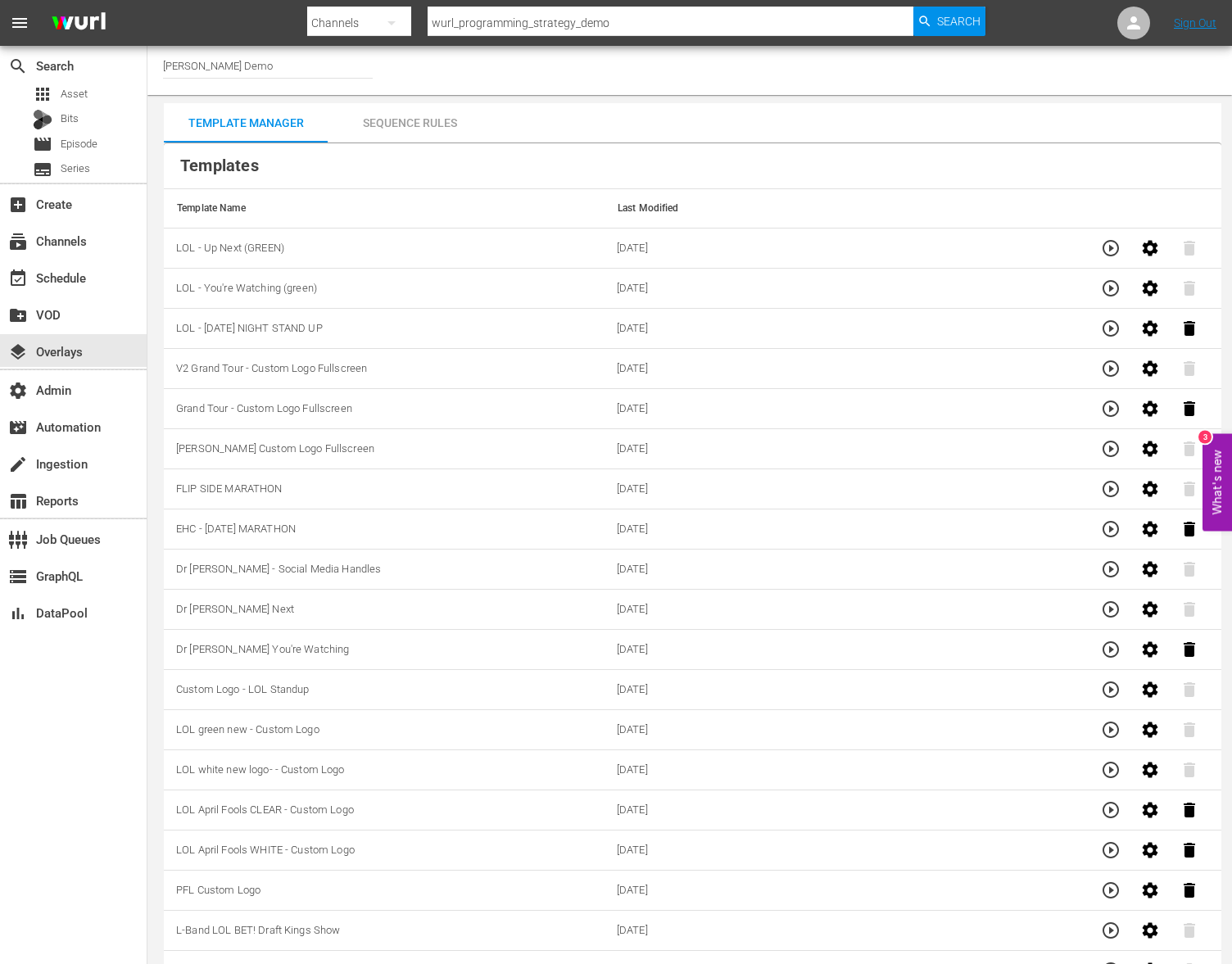
click at [407, 122] on div "Sequence Rules" at bounding box center [409, 123] width 164 height 39
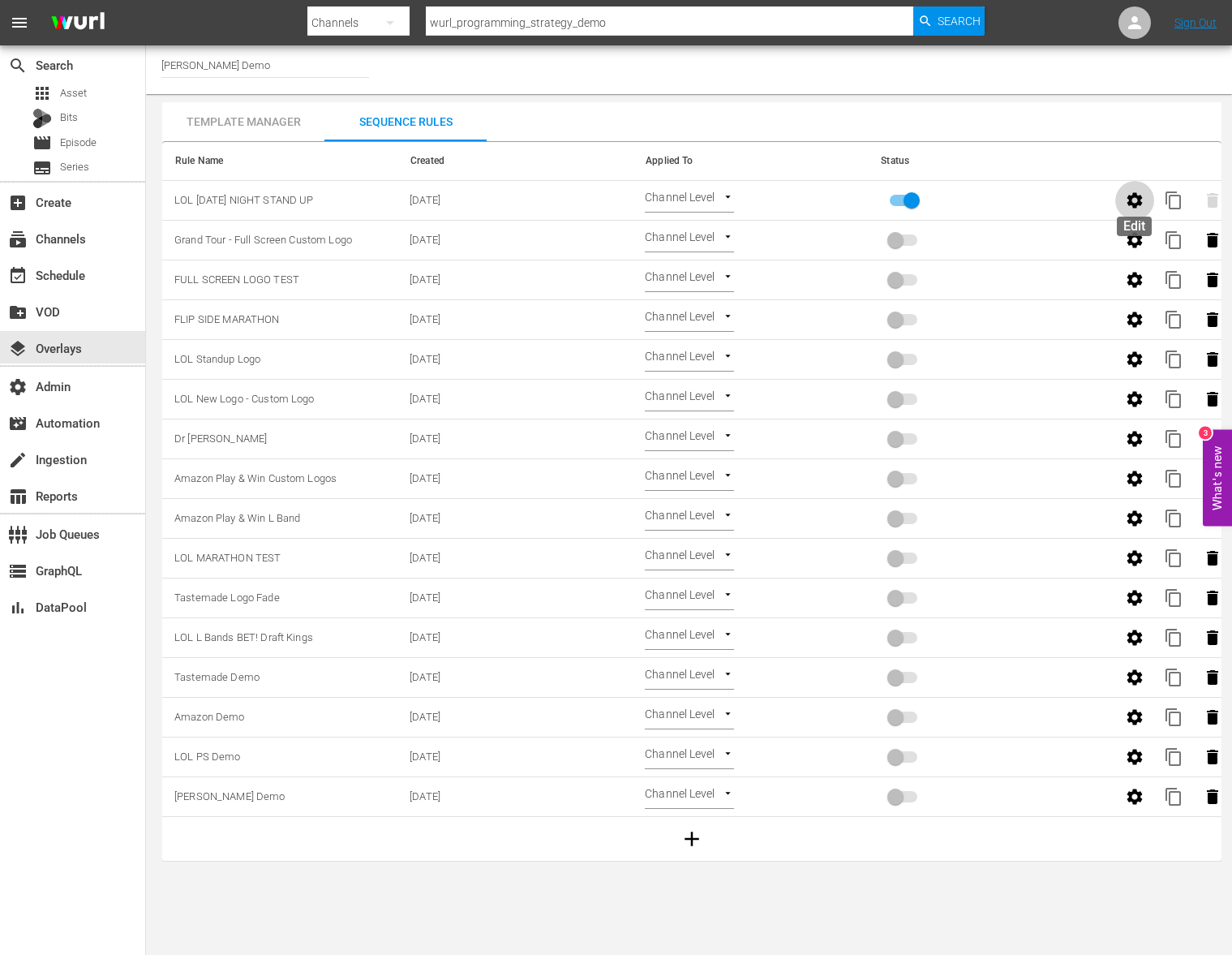
click at [1143, 205] on icon "button" at bounding box center [1134, 200] width 20 height 20
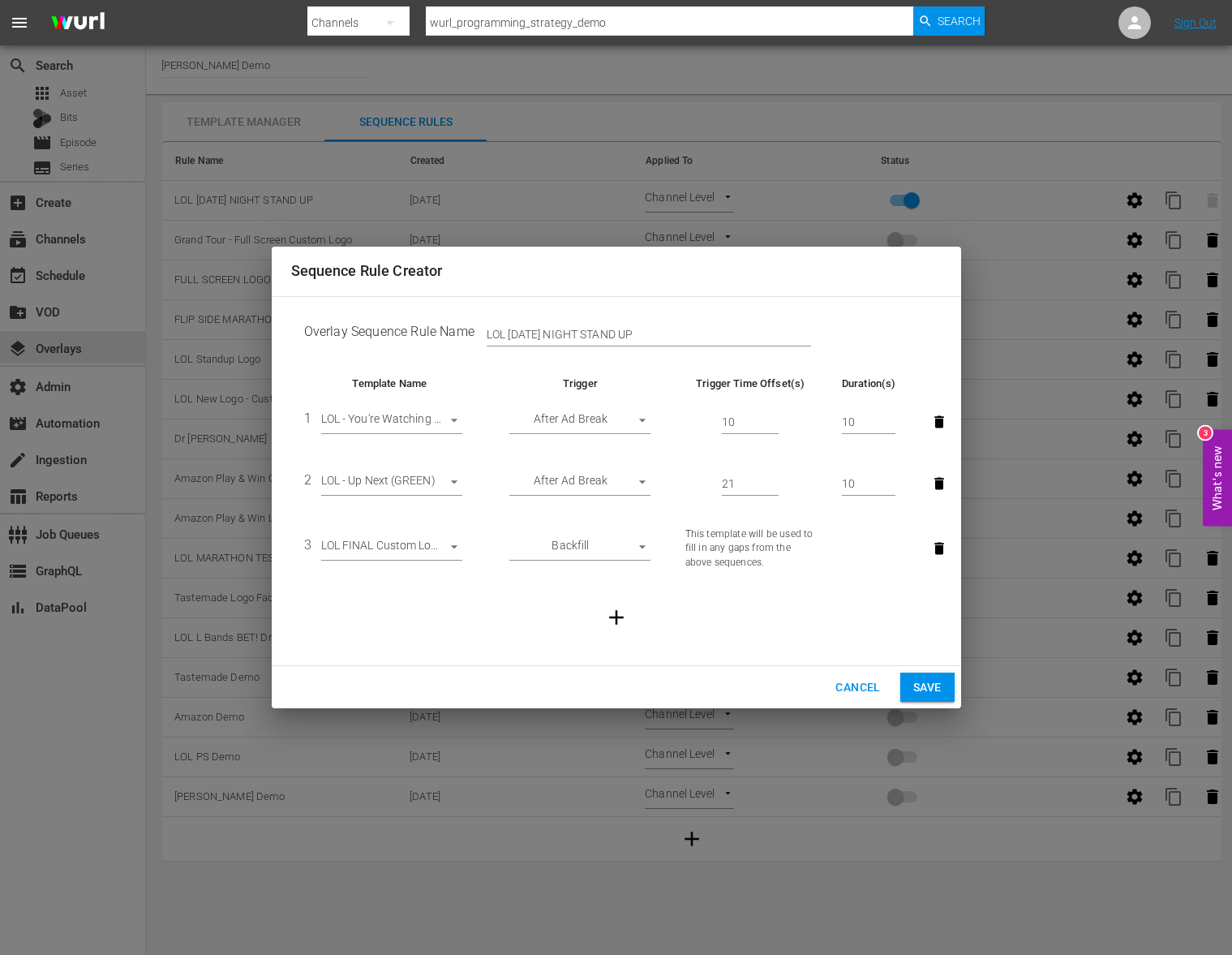
click at [327, 120] on div "Sequence Rule Creator Overlay Sequence Rule Name LOL [DATE] NIGHT STAND UP Temp…" at bounding box center [616, 477] width 1232 height 955
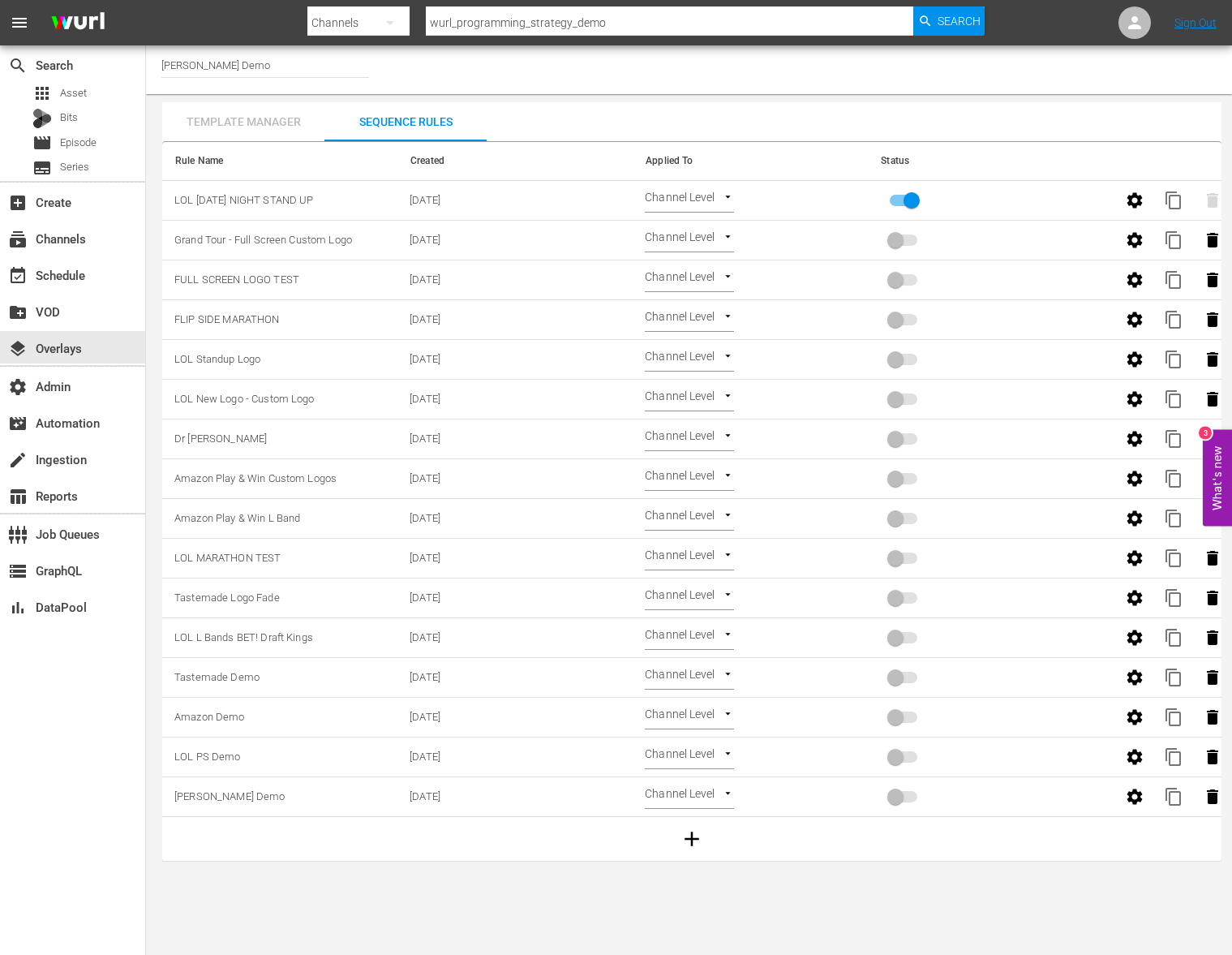
click at [286, 123] on div "Template Manager" at bounding box center [242, 122] width 162 height 39
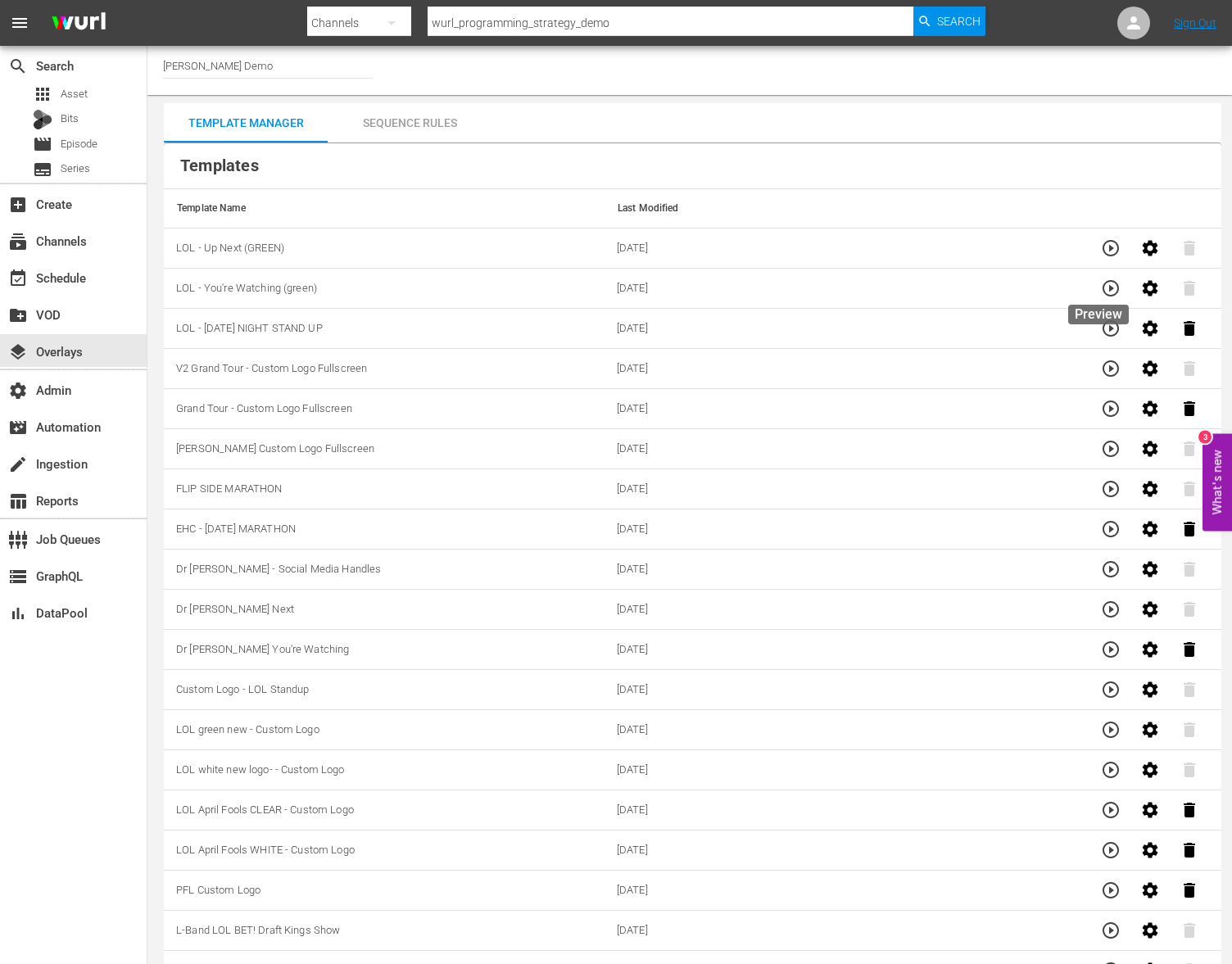
click at [1100, 294] on icon "button" at bounding box center [1110, 288] width 20 height 20
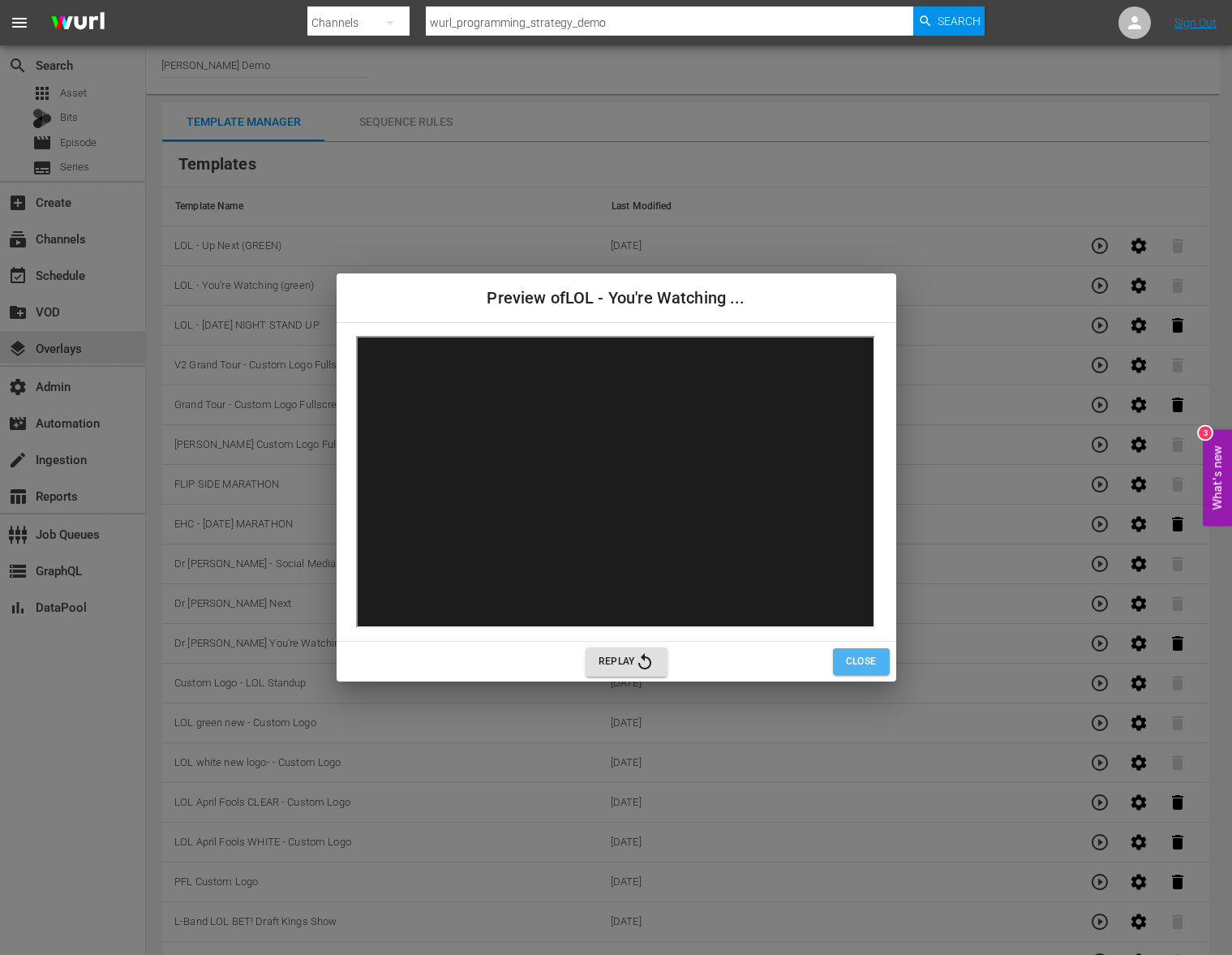
click at [843, 664] on button "Close" at bounding box center [861, 661] width 57 height 27
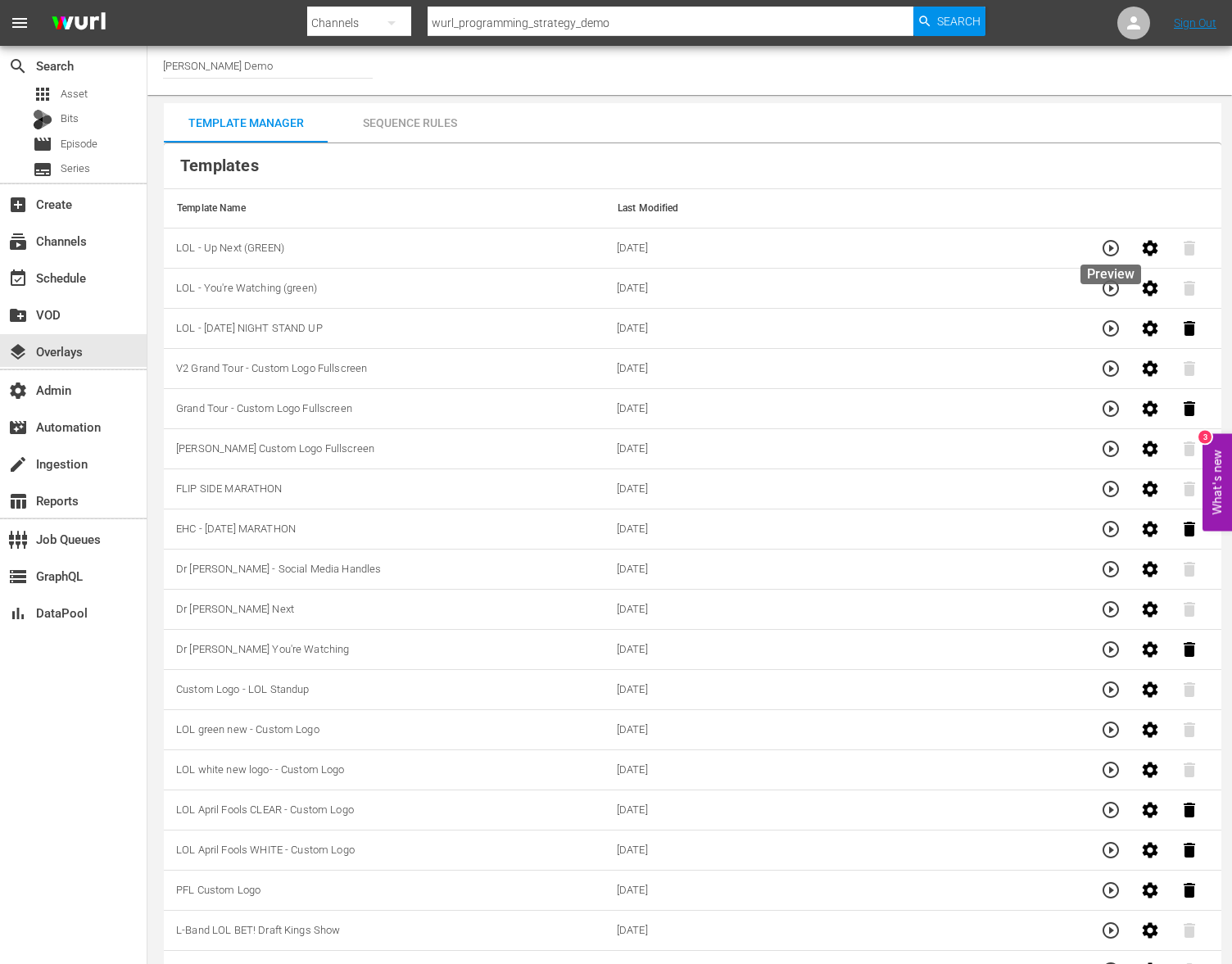
click at [1106, 258] on button "button" at bounding box center [1110, 248] width 39 height 39
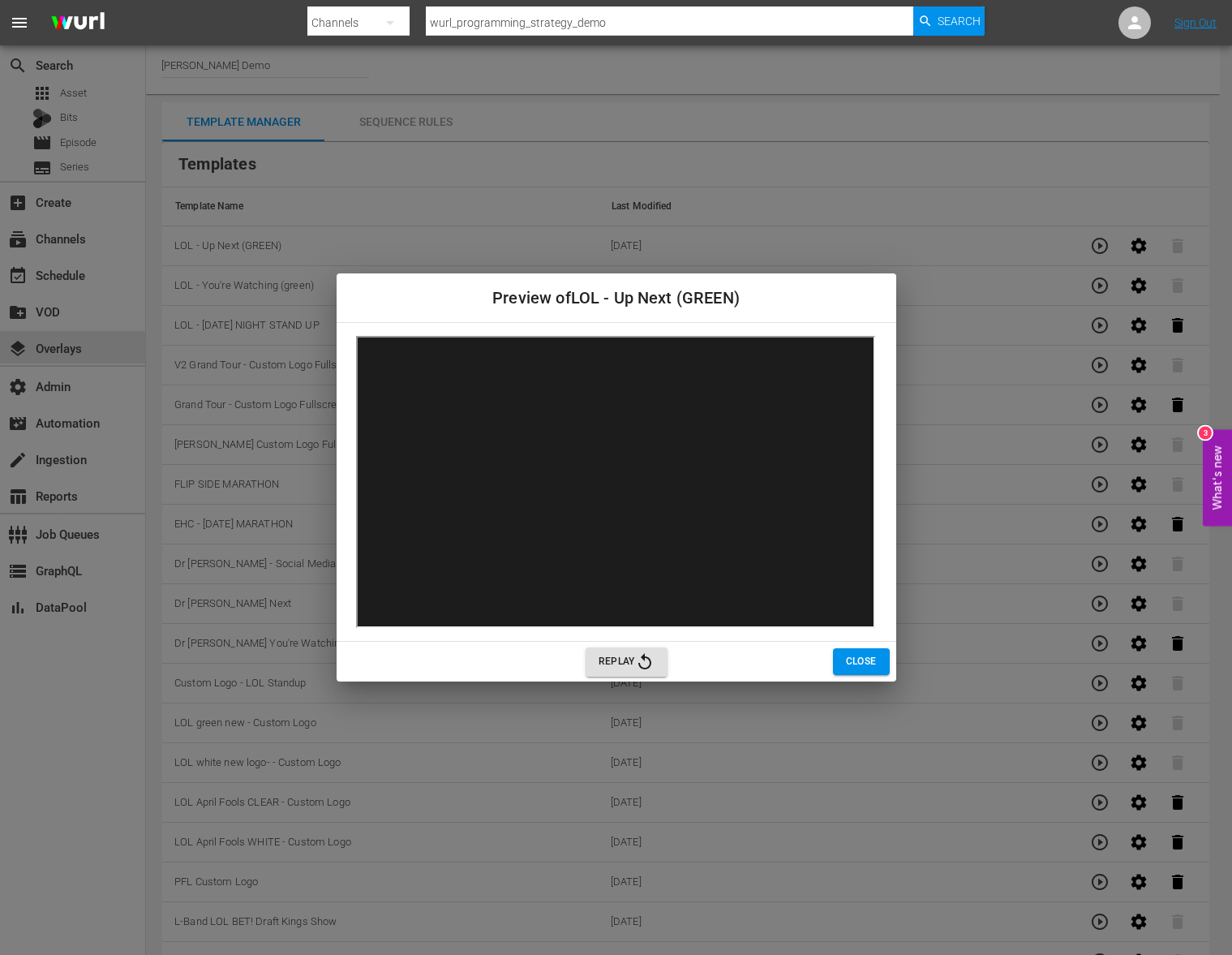
click at [850, 667] on span "Close" at bounding box center [861, 661] width 31 height 17
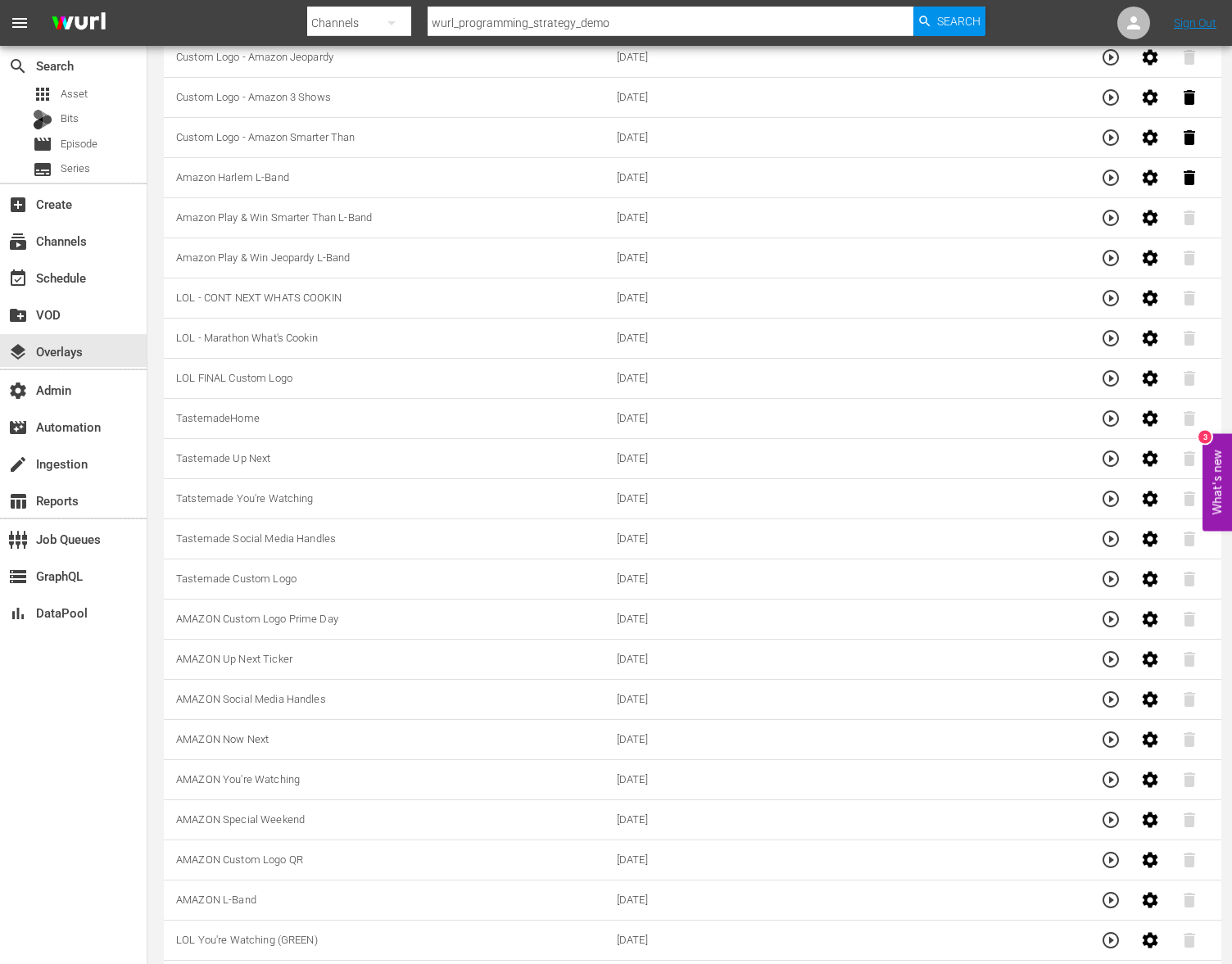
scroll to position [996, 0]
click at [1110, 378] on icon "button" at bounding box center [1110, 376] width 20 height 20
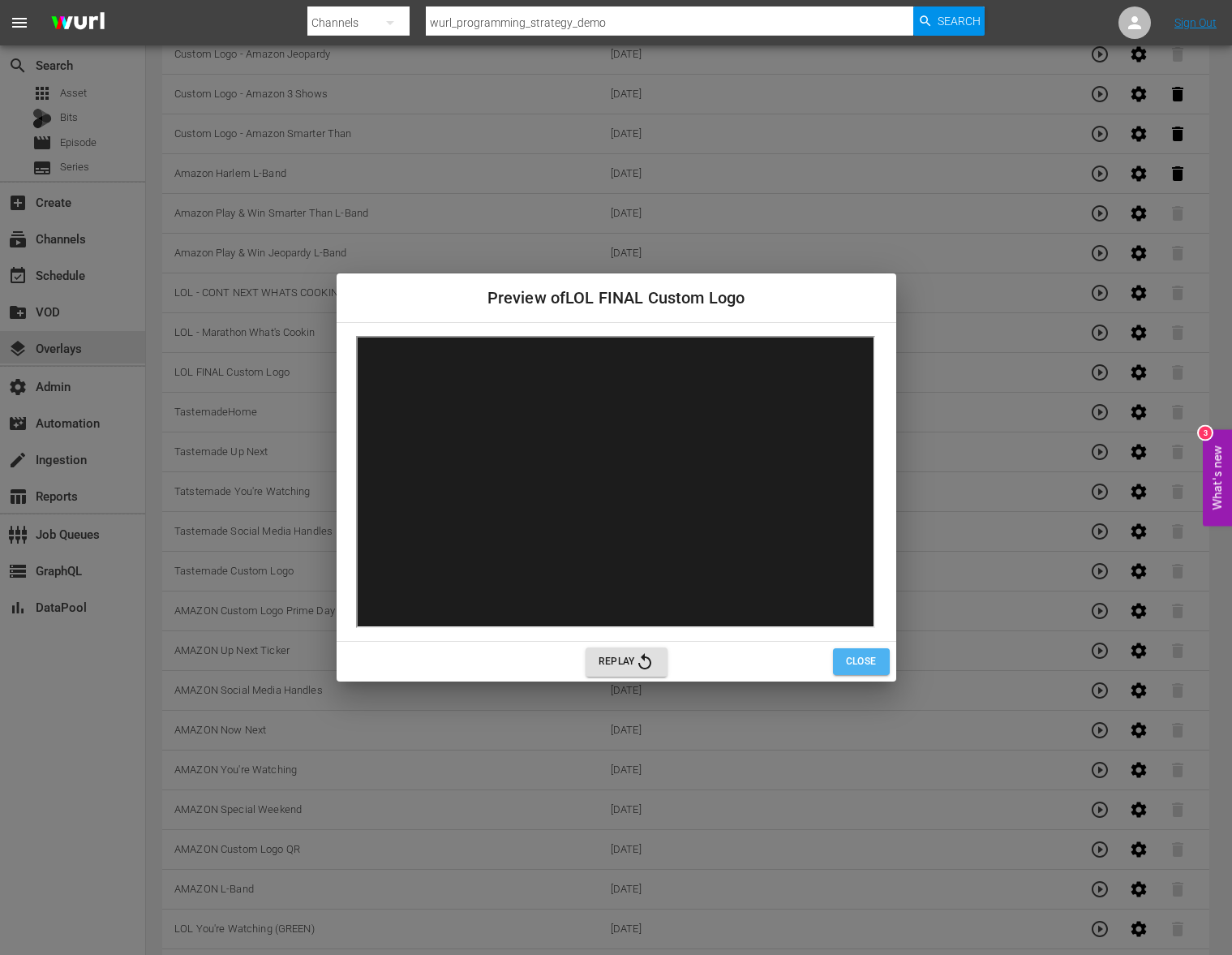
click at [839, 659] on button "Close" at bounding box center [861, 661] width 57 height 27
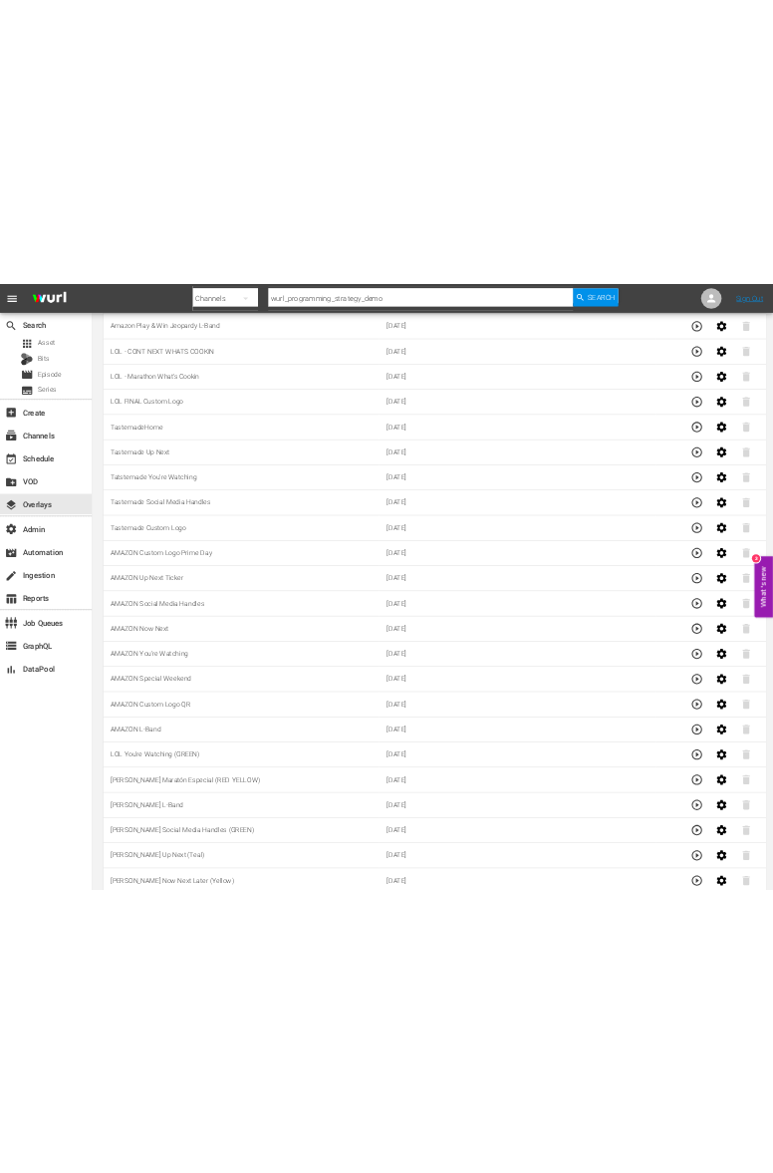
scroll to position [0, 0]
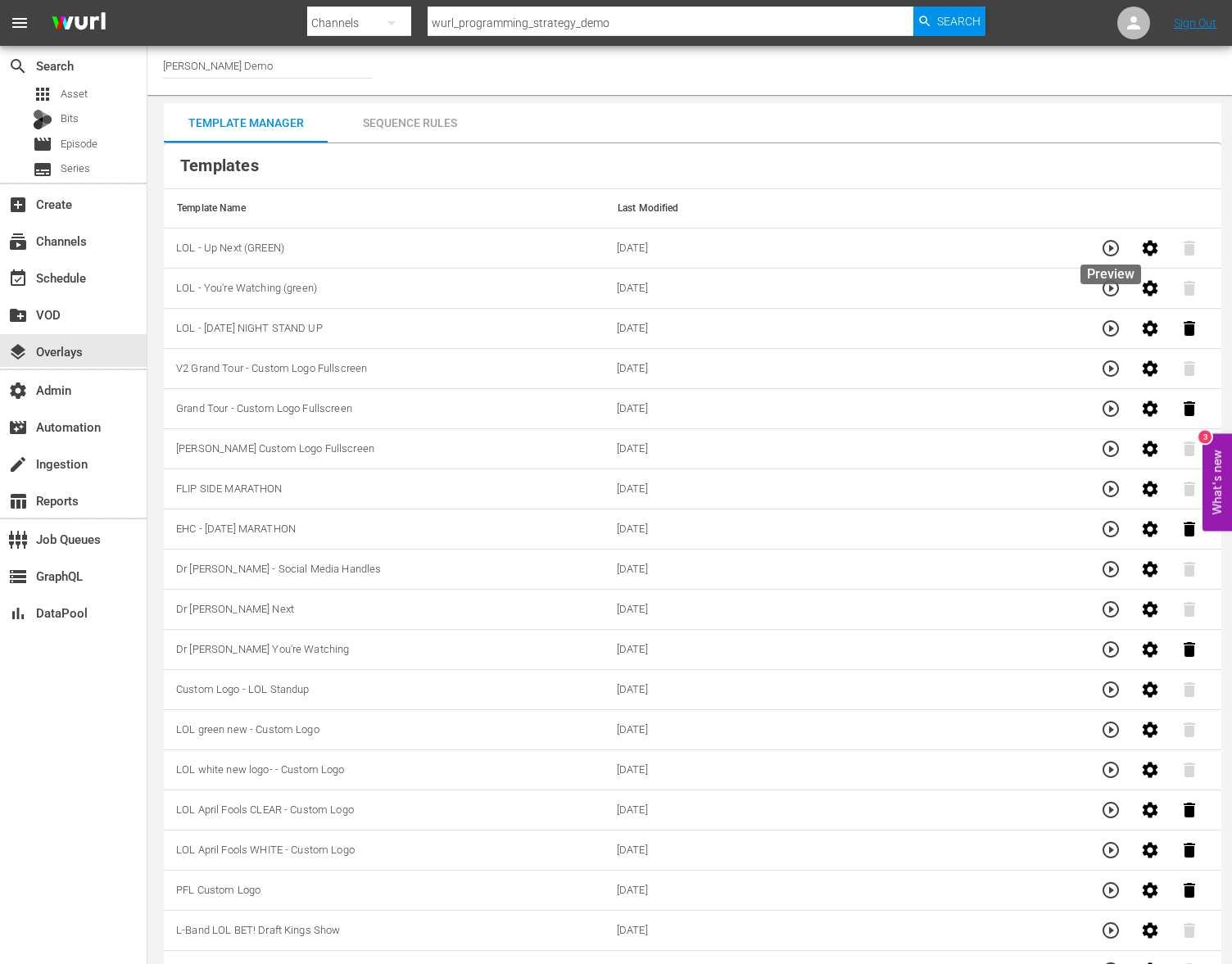
click at [1106, 255] on icon "button" at bounding box center [1110, 248] width 20 height 20
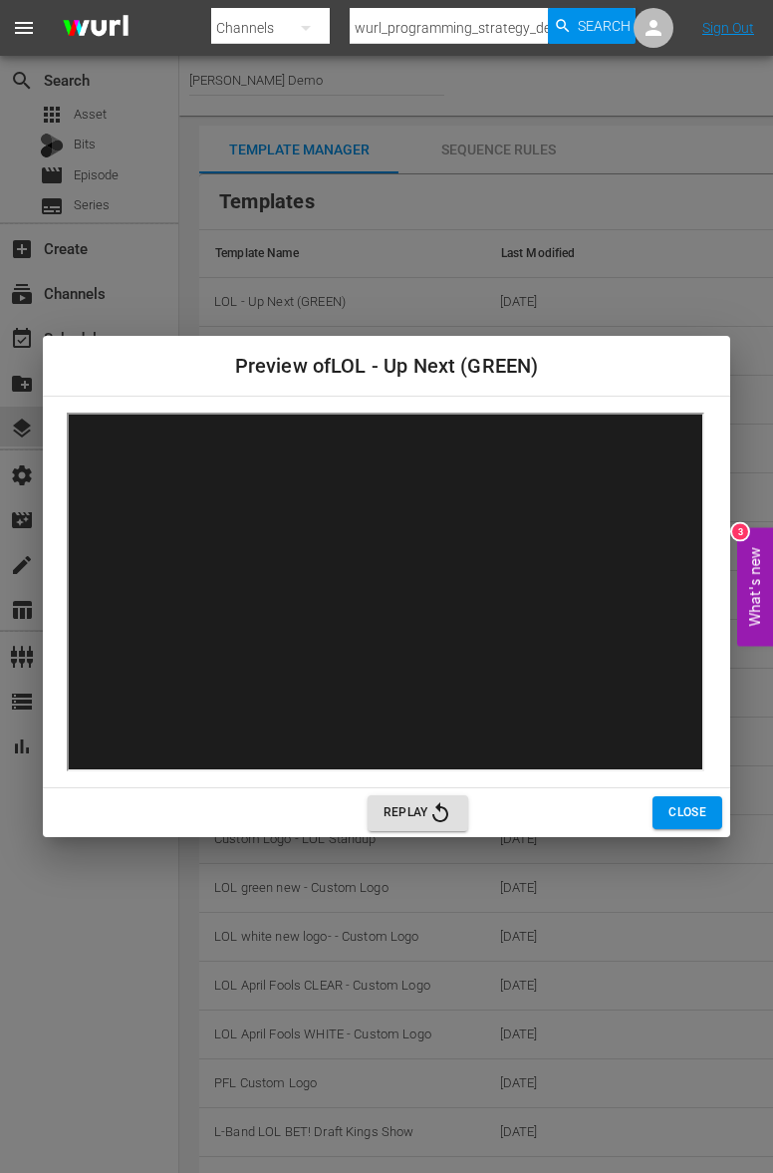
click at [583, 143] on div "Preview of LOL - Up Next (GREEN) Replay Close" at bounding box center [386, 586] width 773 height 1173
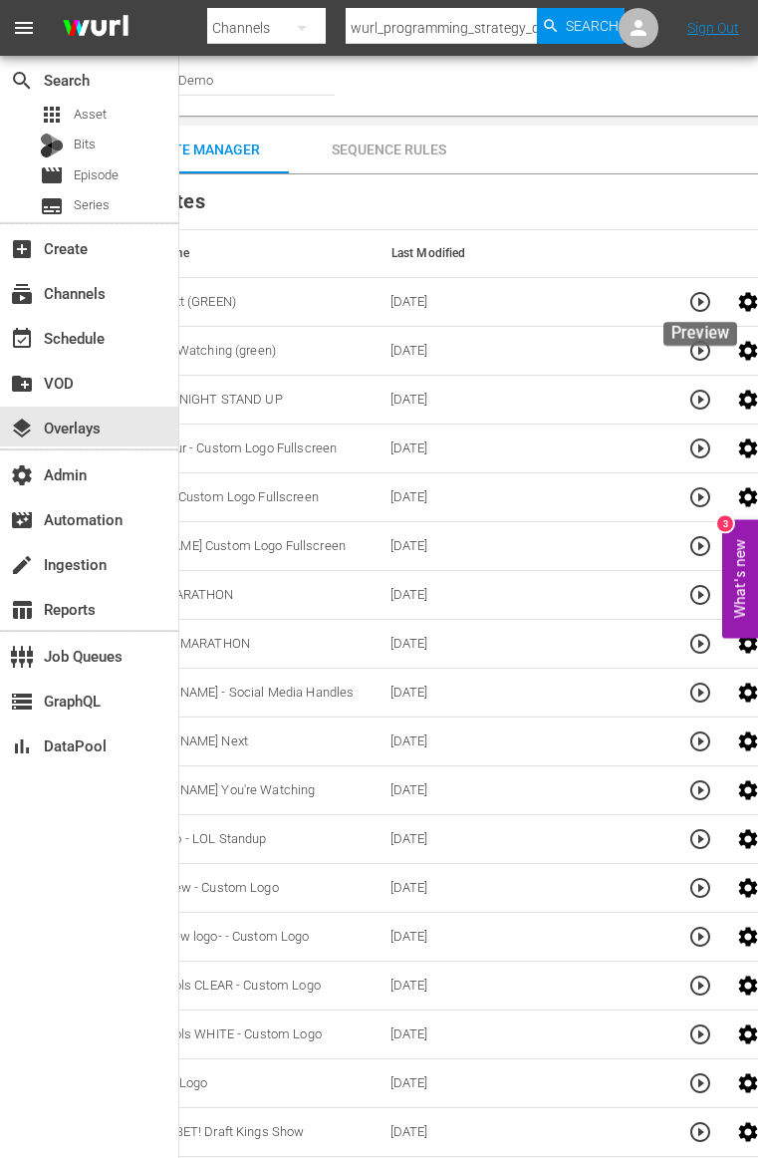
click at [693, 298] on icon "button" at bounding box center [701, 302] width 24 height 24
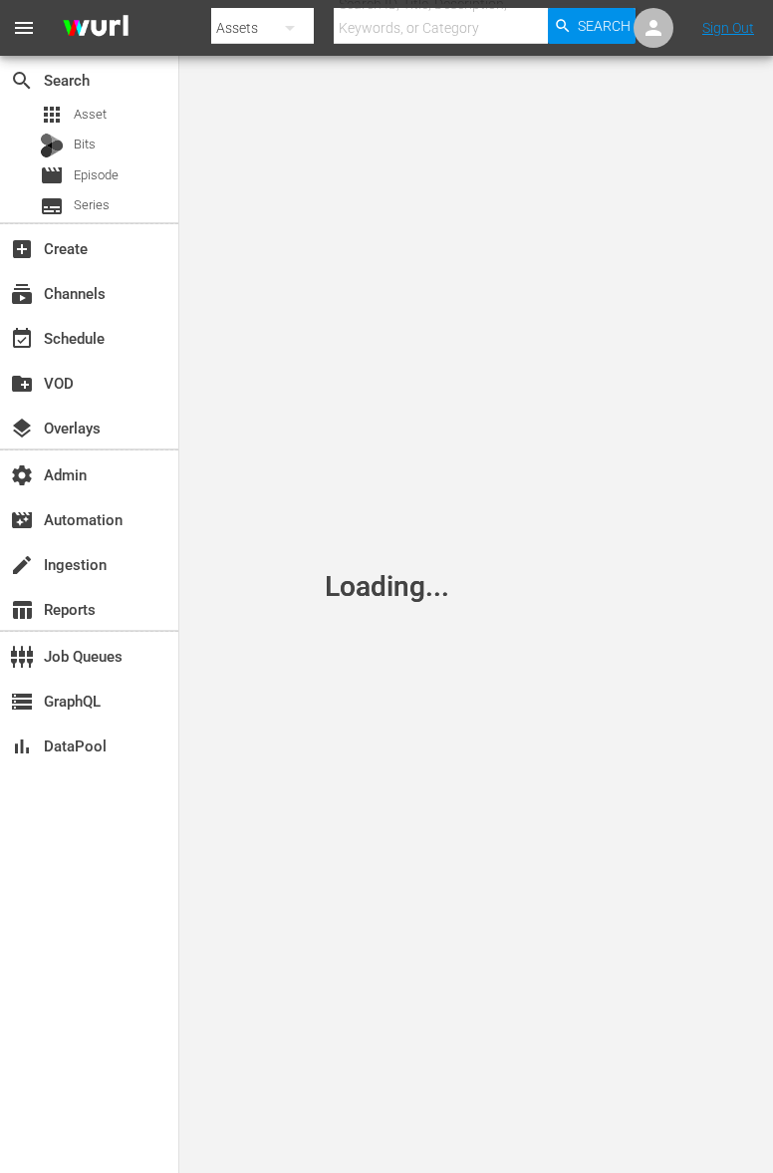
scroll to position [0, 110]
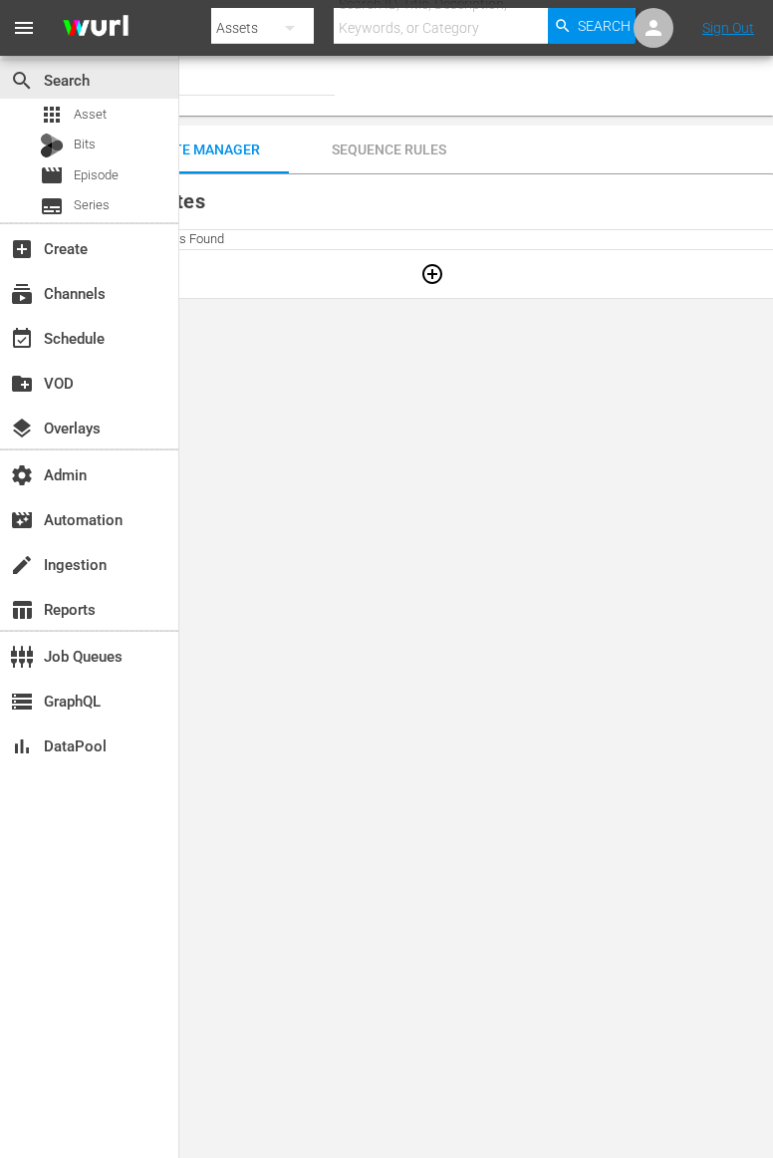
type input "Wurl PS Demo (1561)"
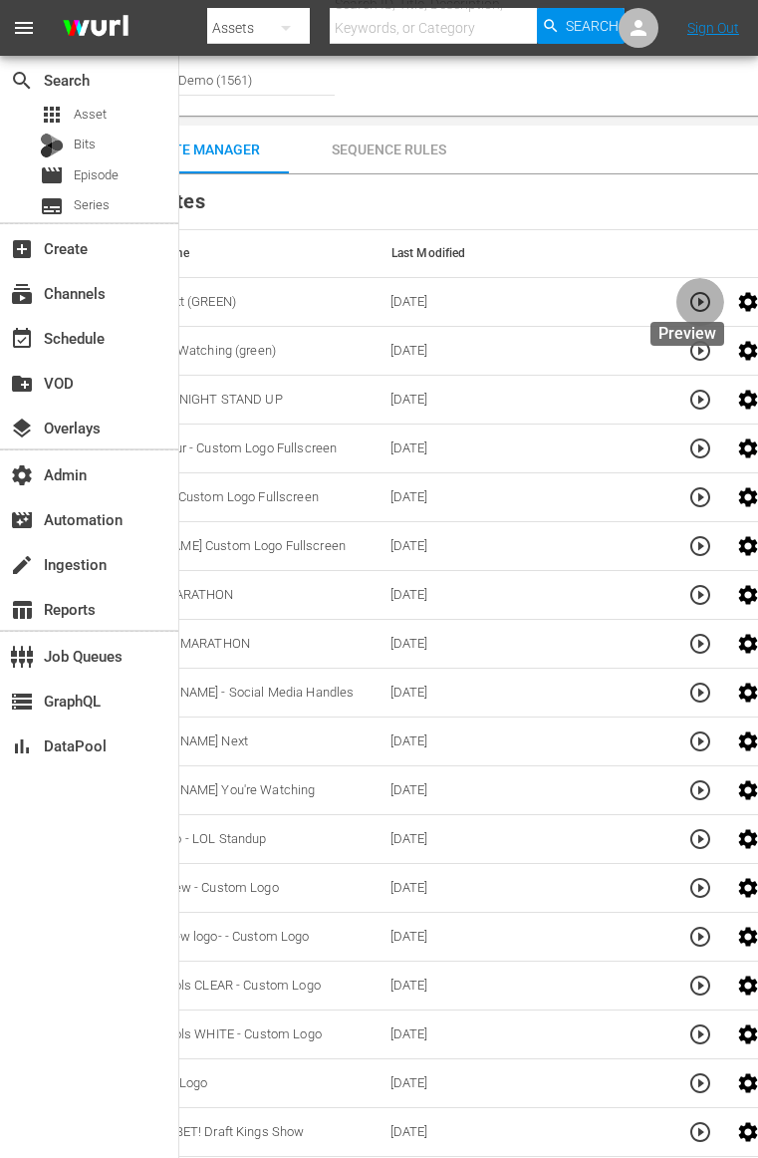
click at [691, 307] on icon "button" at bounding box center [701, 302] width 20 height 20
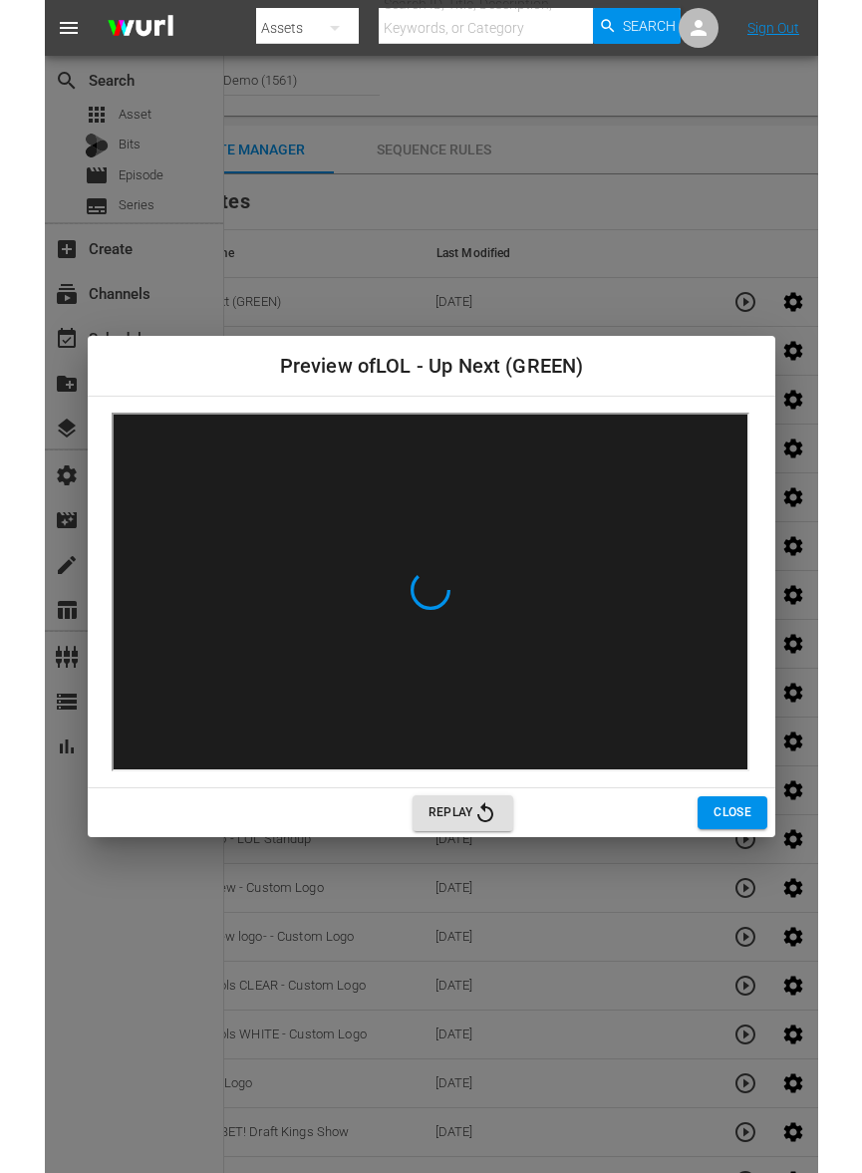
scroll to position [0, 0]
